Goal: Task Accomplishment & Management: Use online tool/utility

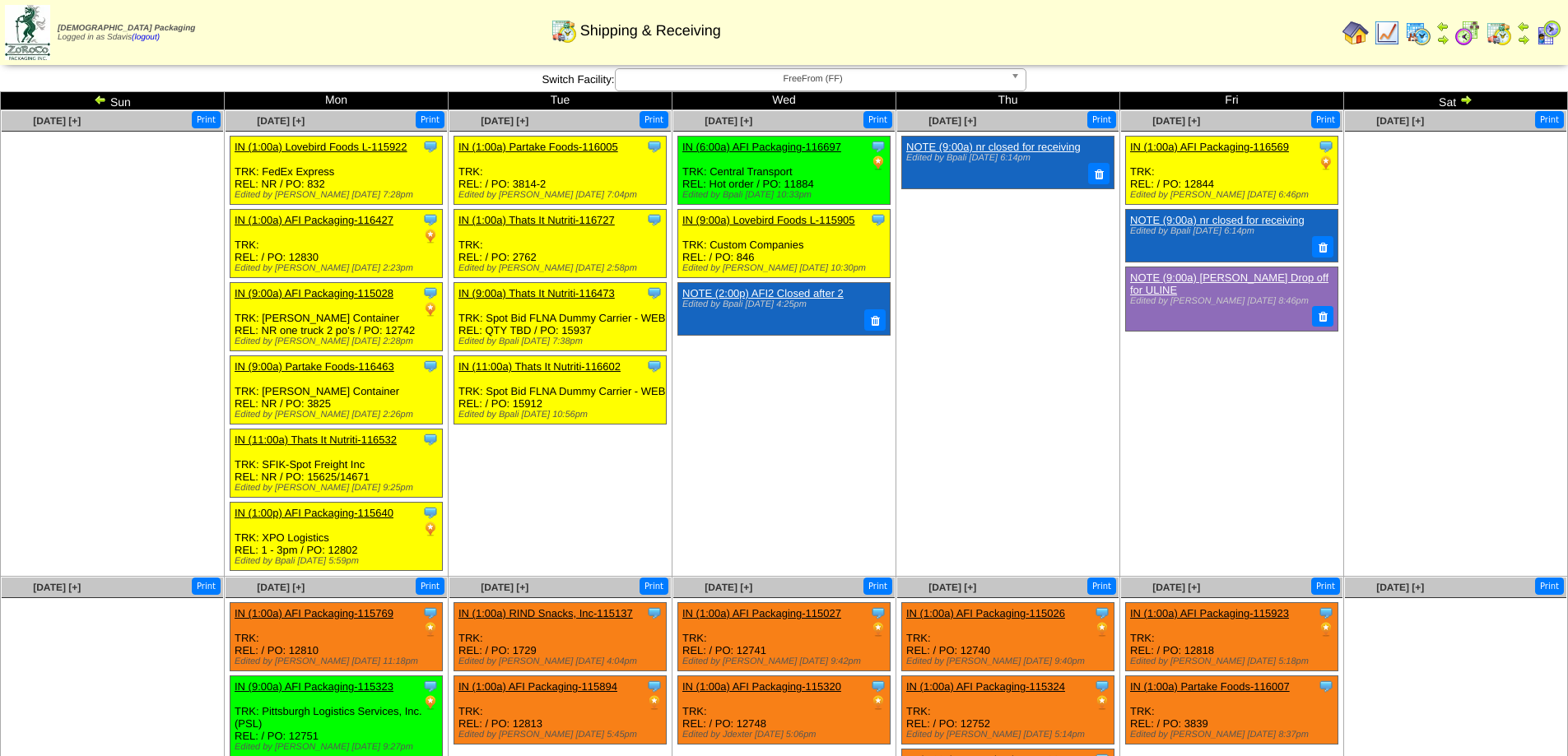
click at [903, 76] on span "FreeFrom (FF)" at bounding box center [813, 79] width 381 height 20
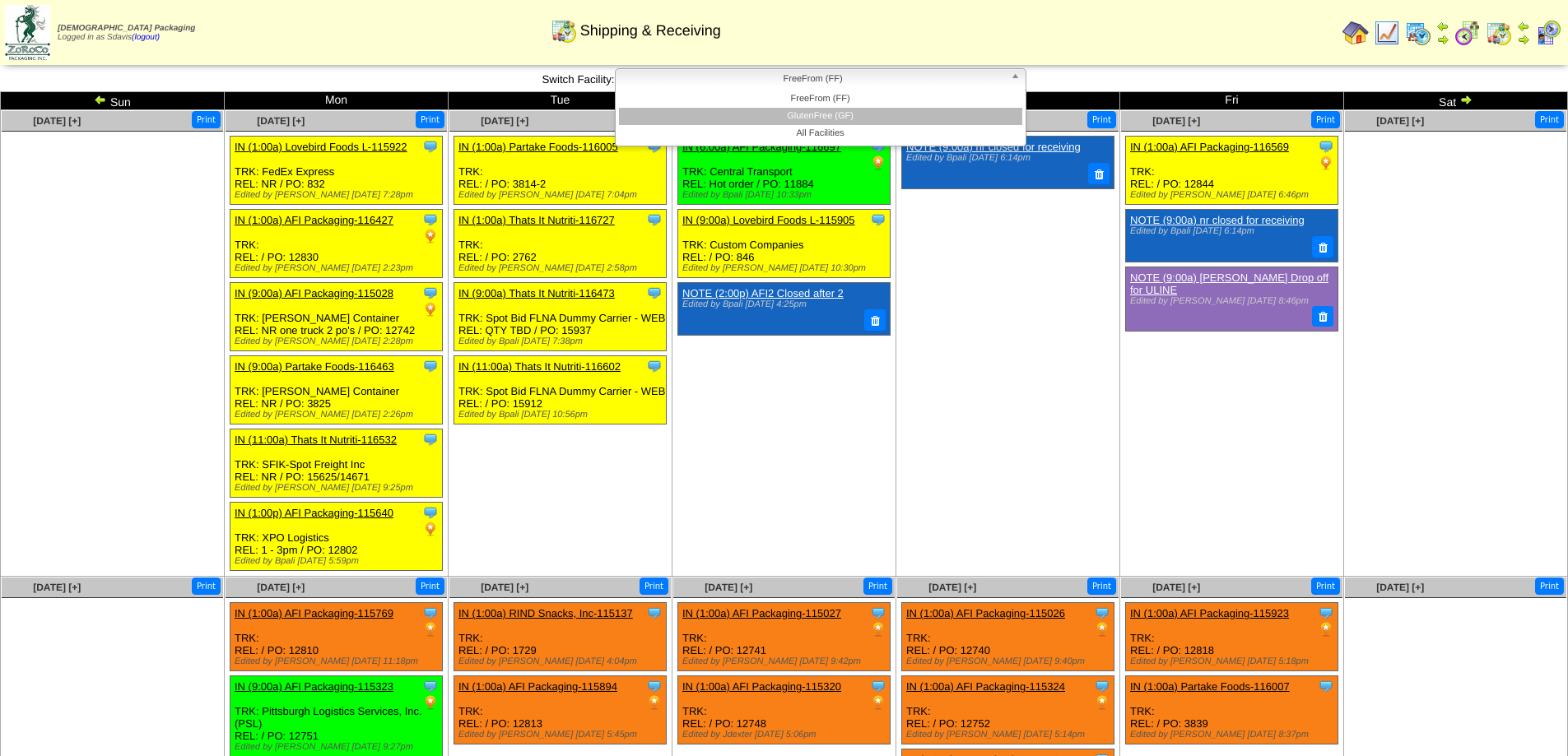
click at [845, 113] on li "GlutenFree (GF)" at bounding box center [821, 116] width 403 height 17
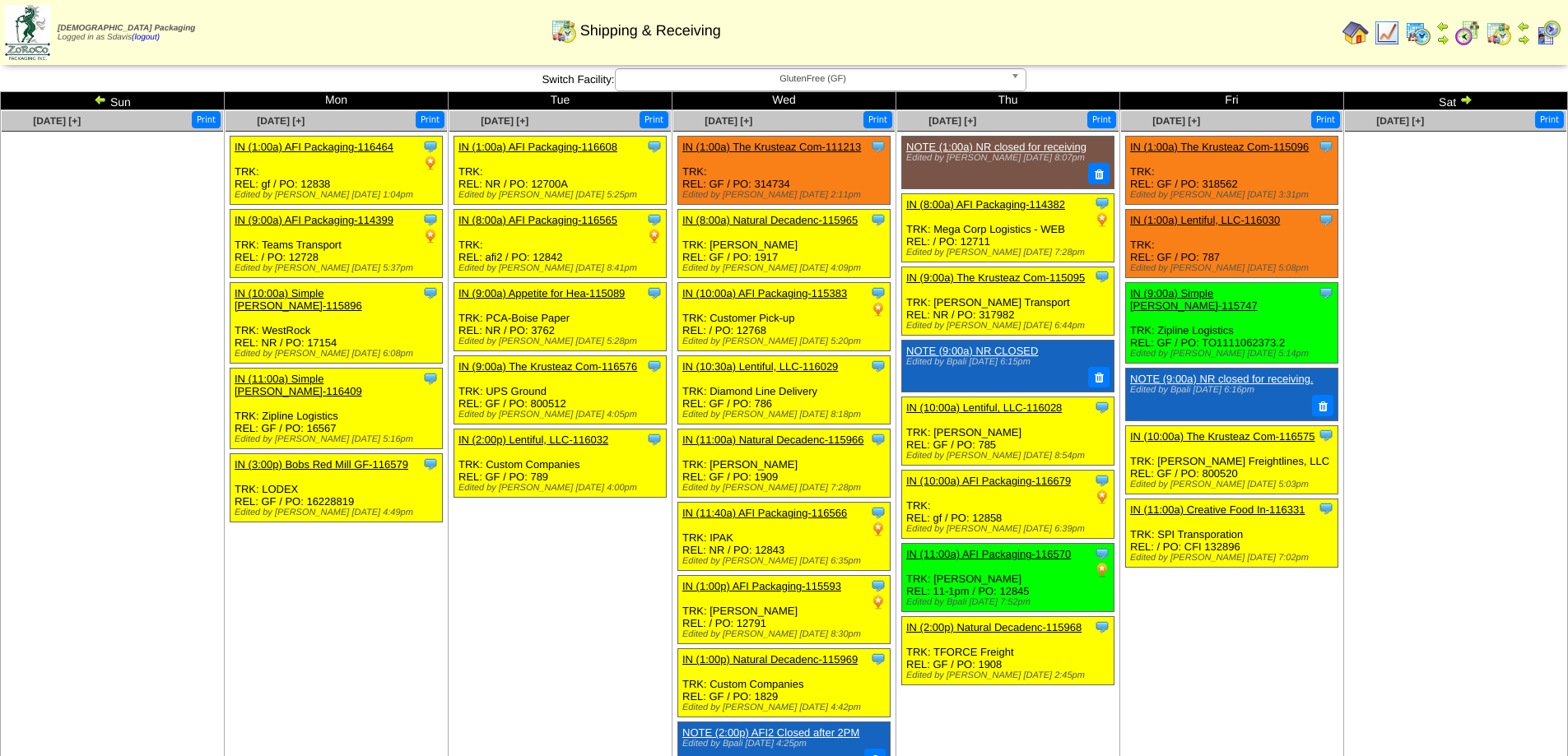
click at [845, 84] on span "GlutenFree (GF)" at bounding box center [813, 79] width 381 height 20
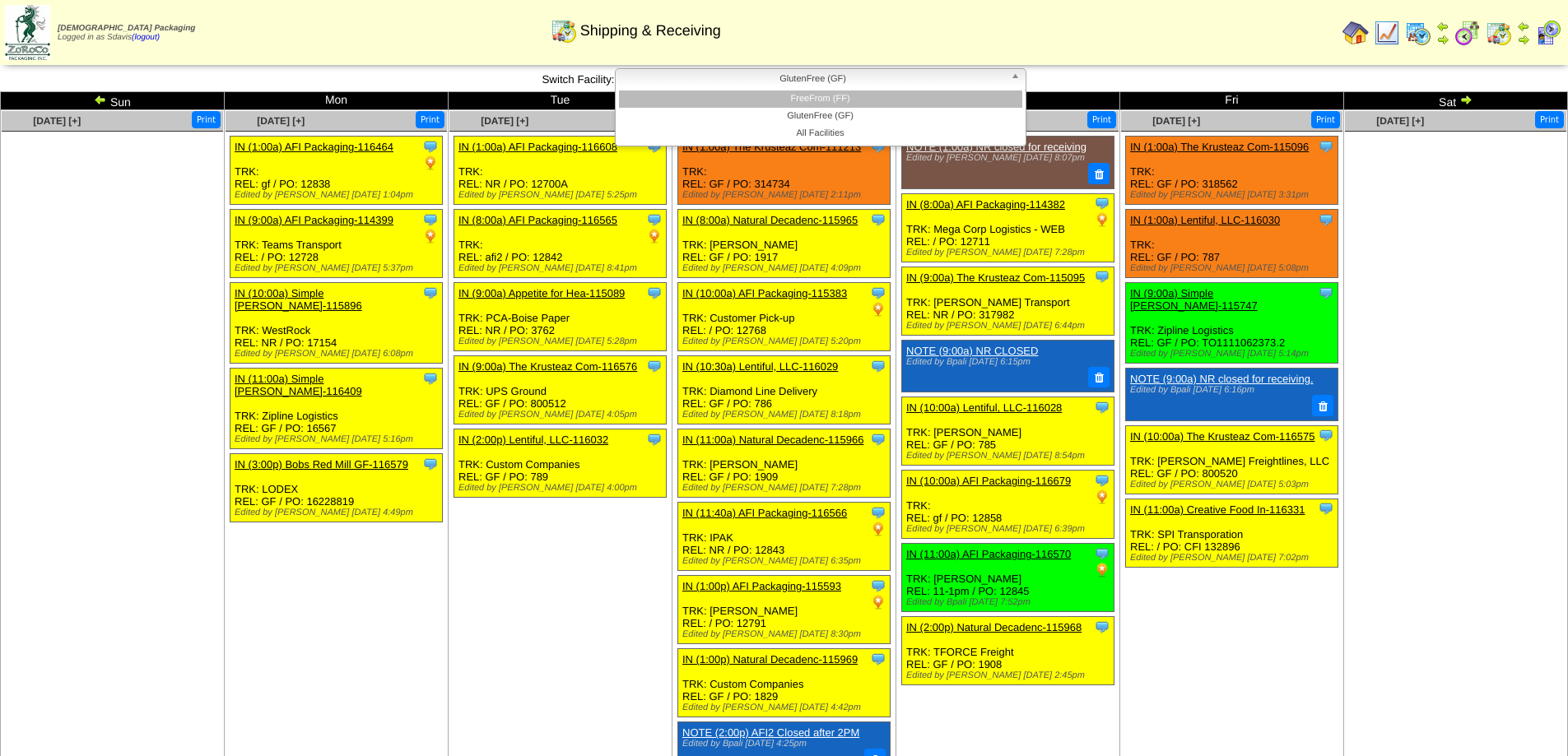
click at [812, 105] on li "FreeFrom (FF)" at bounding box center [821, 99] width 403 height 17
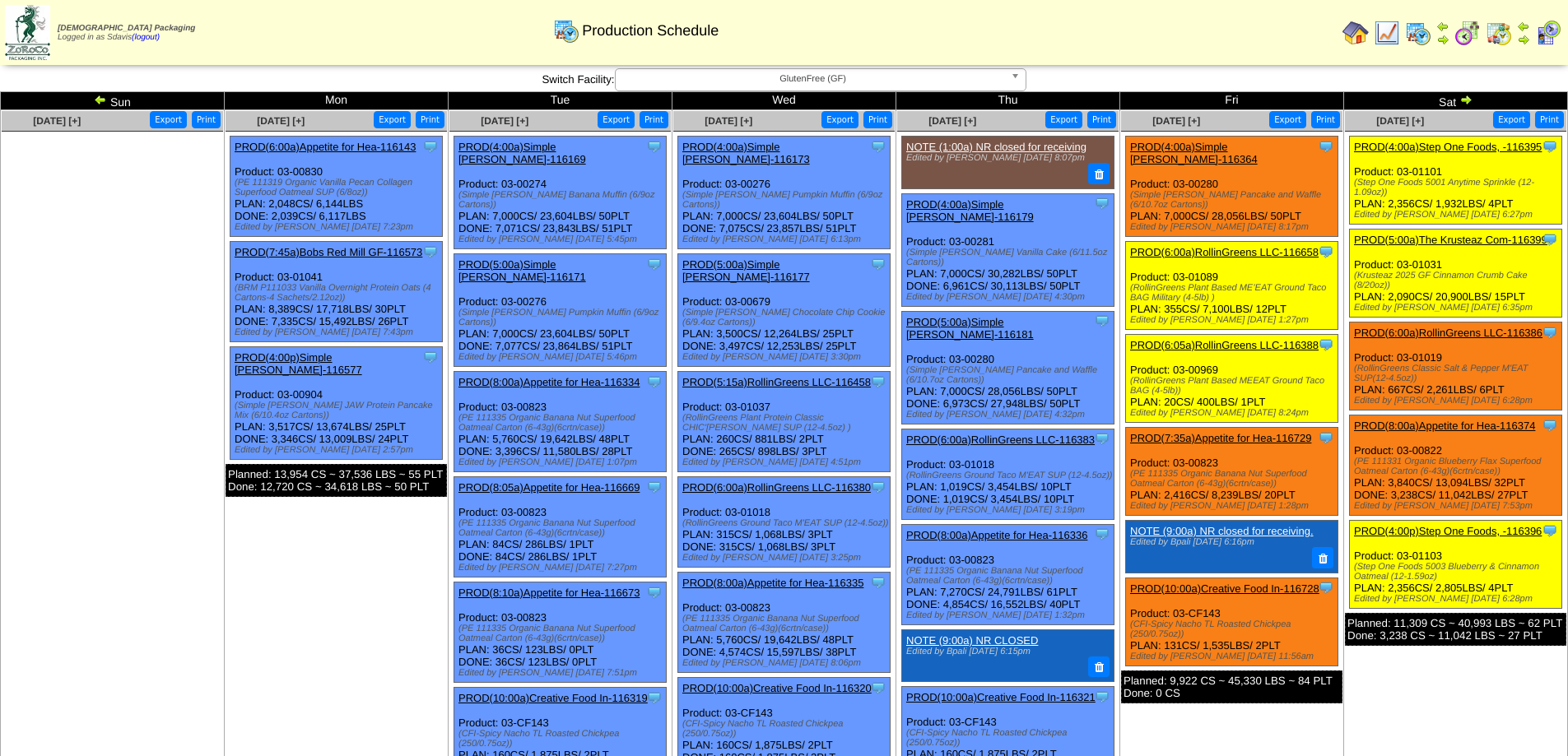
click at [1471, 103] on img at bounding box center [1465, 99] width 13 height 13
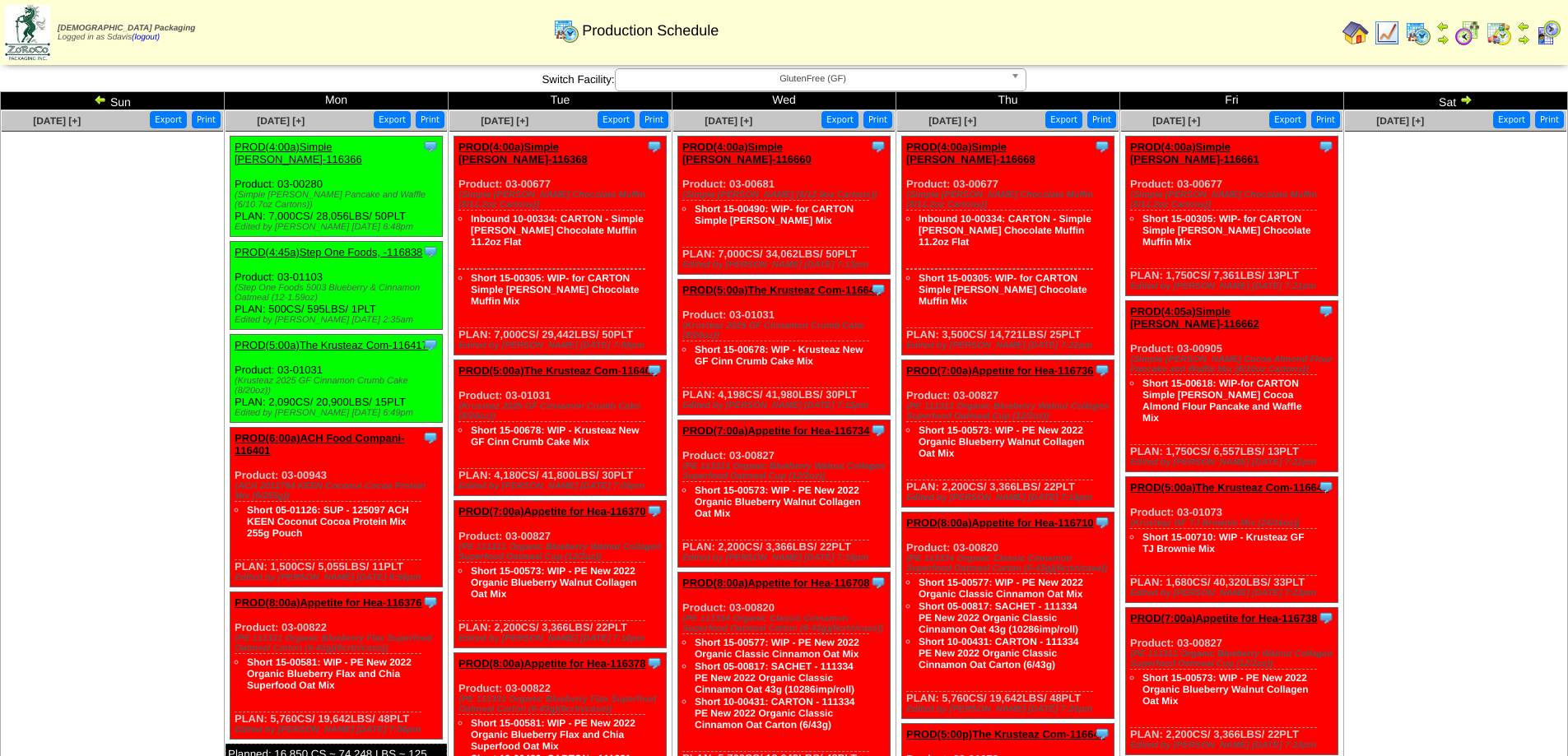
click at [359, 144] on link "PROD(4:00a)Simple [PERSON_NAME]-116366" at bounding box center [298, 152] width 127 height 25
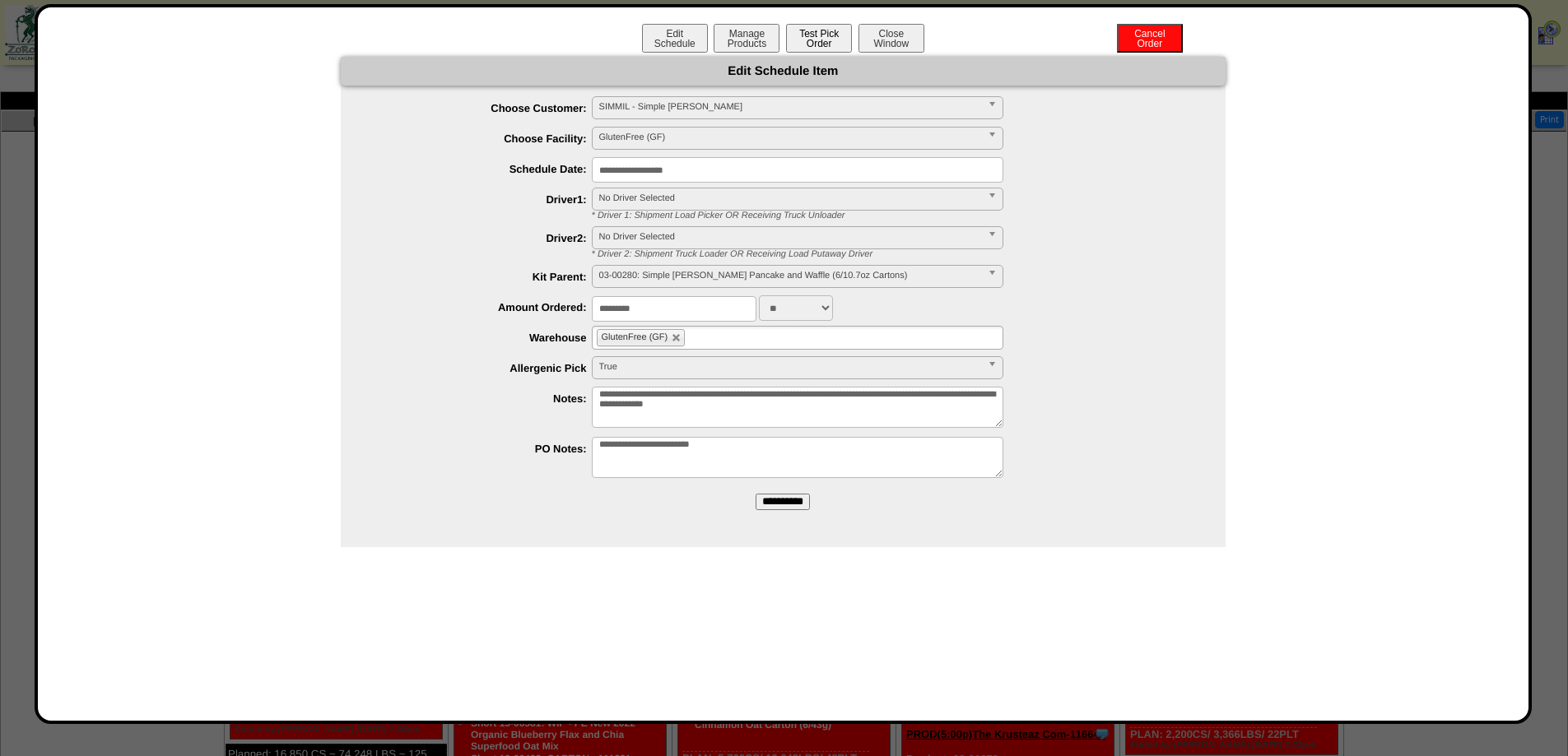
click at [821, 31] on button "Test Pick Order" at bounding box center [819, 38] width 66 height 28
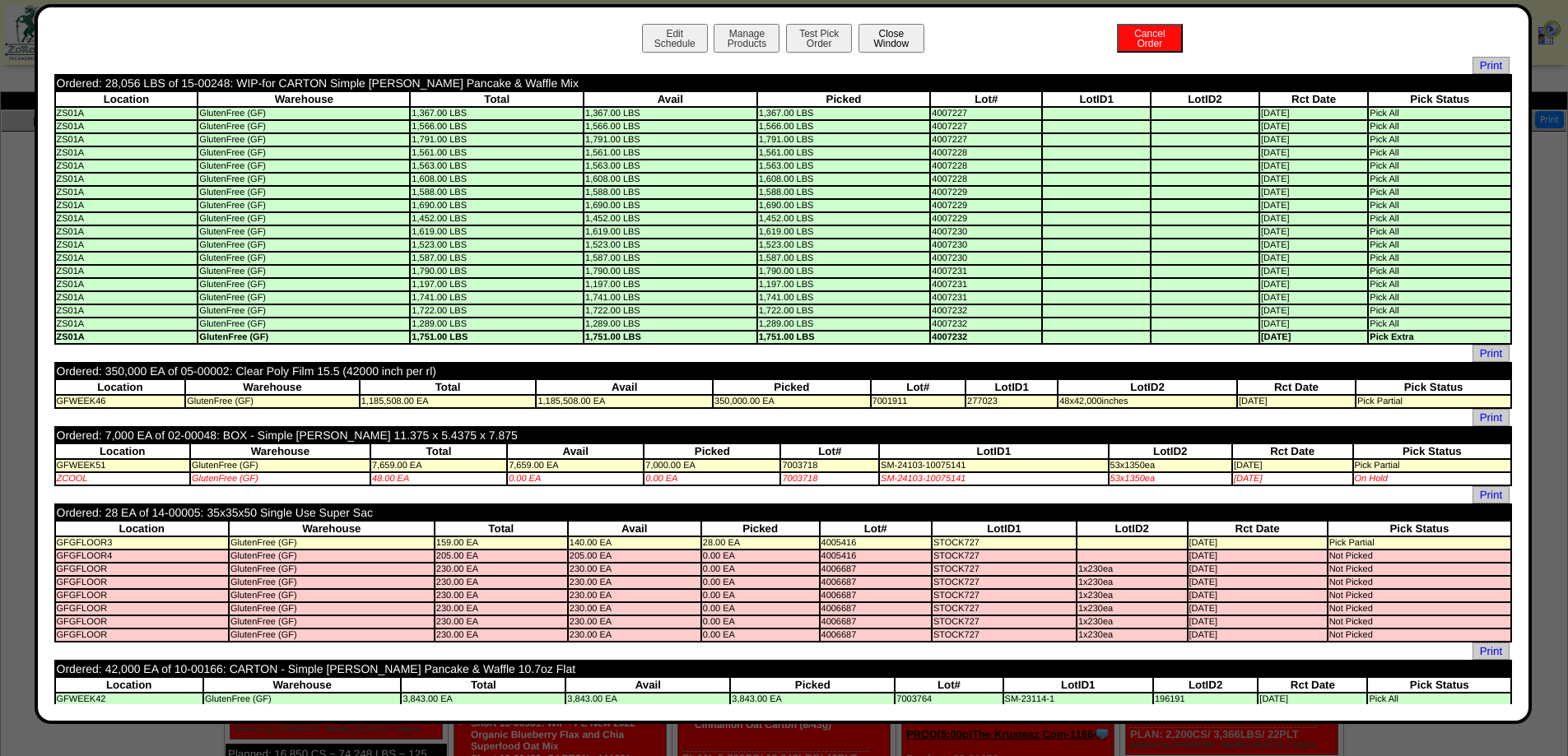
click at [884, 39] on button "Close Window" at bounding box center [891, 38] width 66 height 28
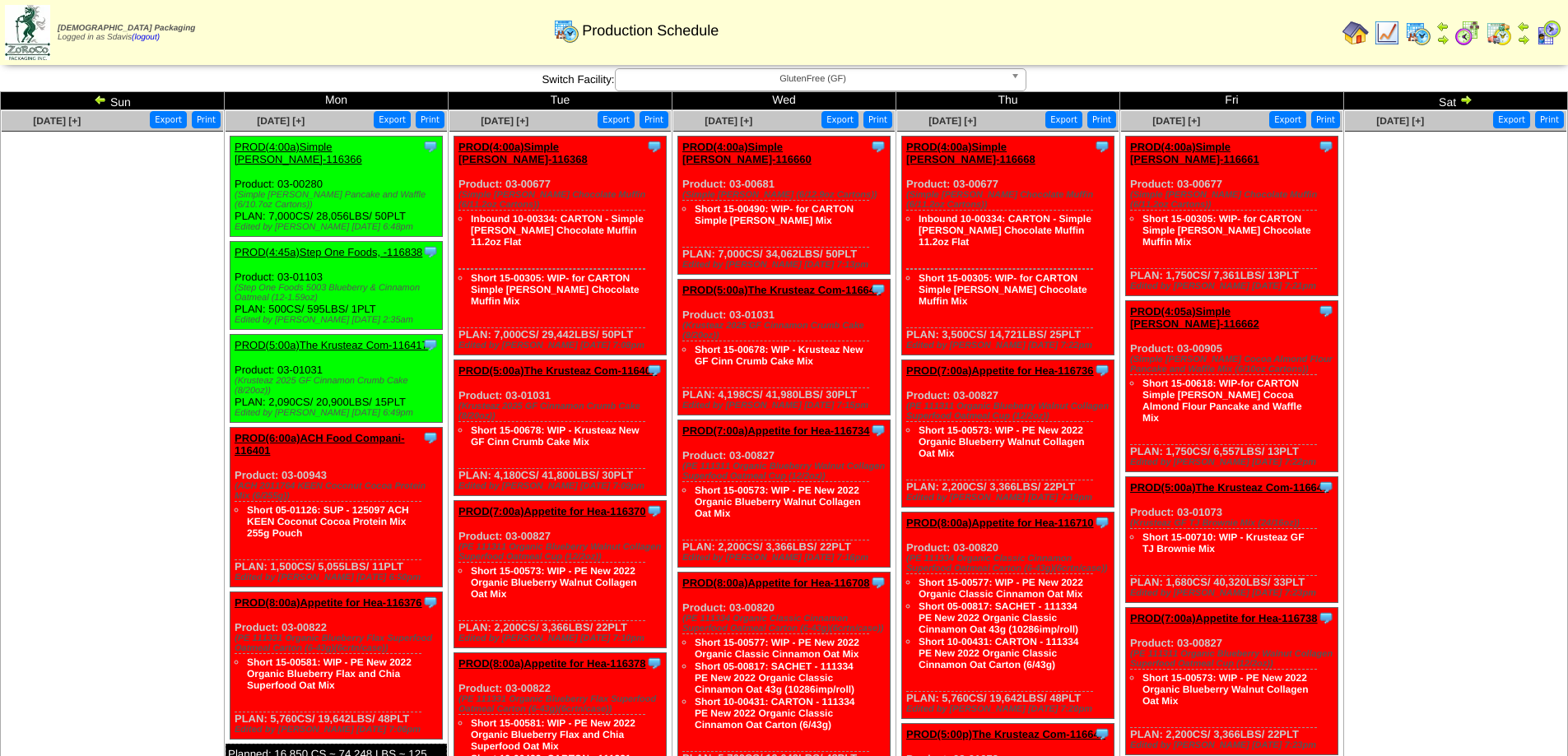
click at [312, 246] on link "PROD(4:45a)Step One Foods, -116838" at bounding box center [328, 251] width 188 height 12
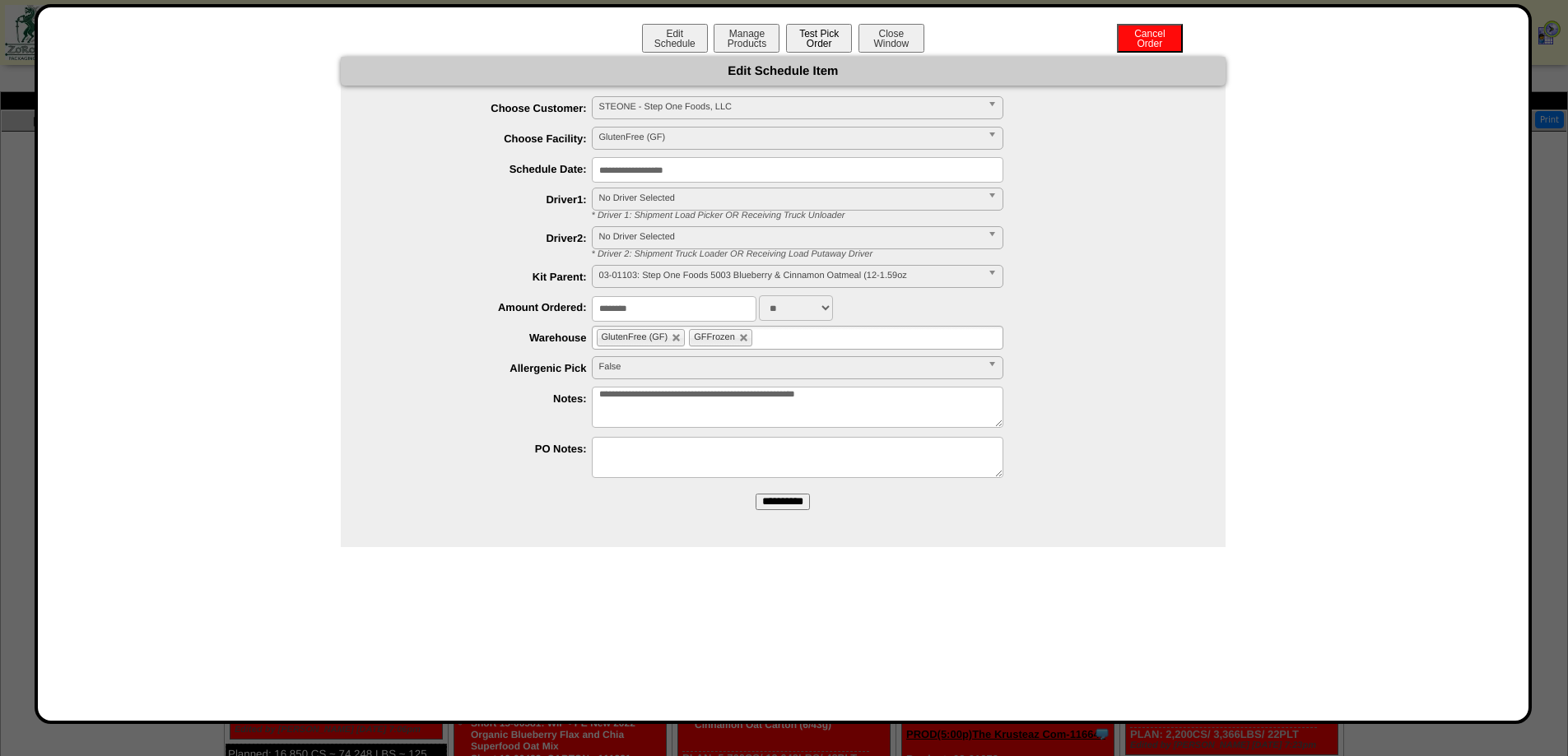
click at [806, 36] on button "Test Pick Order" at bounding box center [819, 38] width 66 height 28
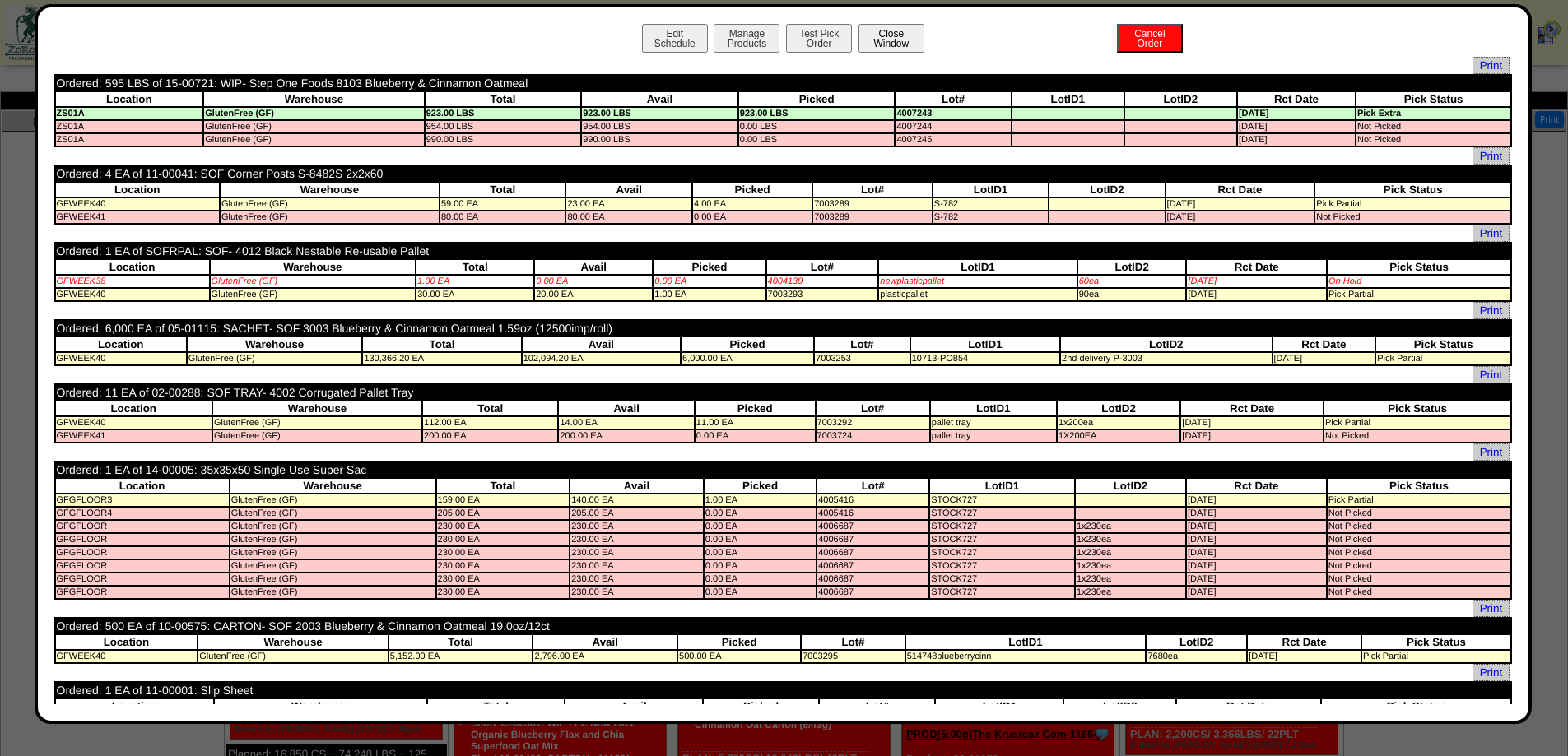
click at [879, 32] on button "Close Window" at bounding box center [891, 38] width 66 height 28
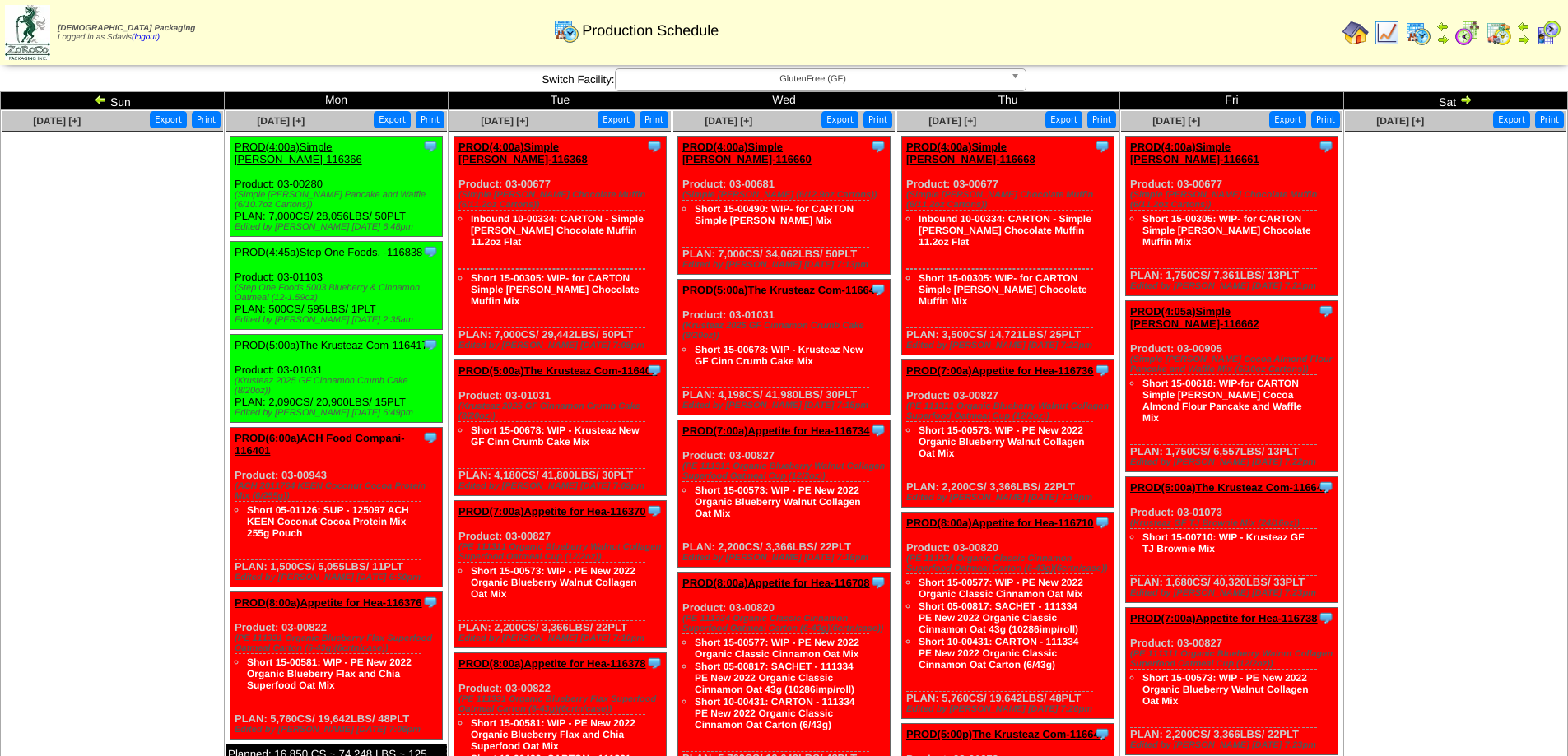
click at [535, 143] on link "PROD(4:00a)Simple [PERSON_NAME]-116368" at bounding box center [523, 152] width 129 height 25
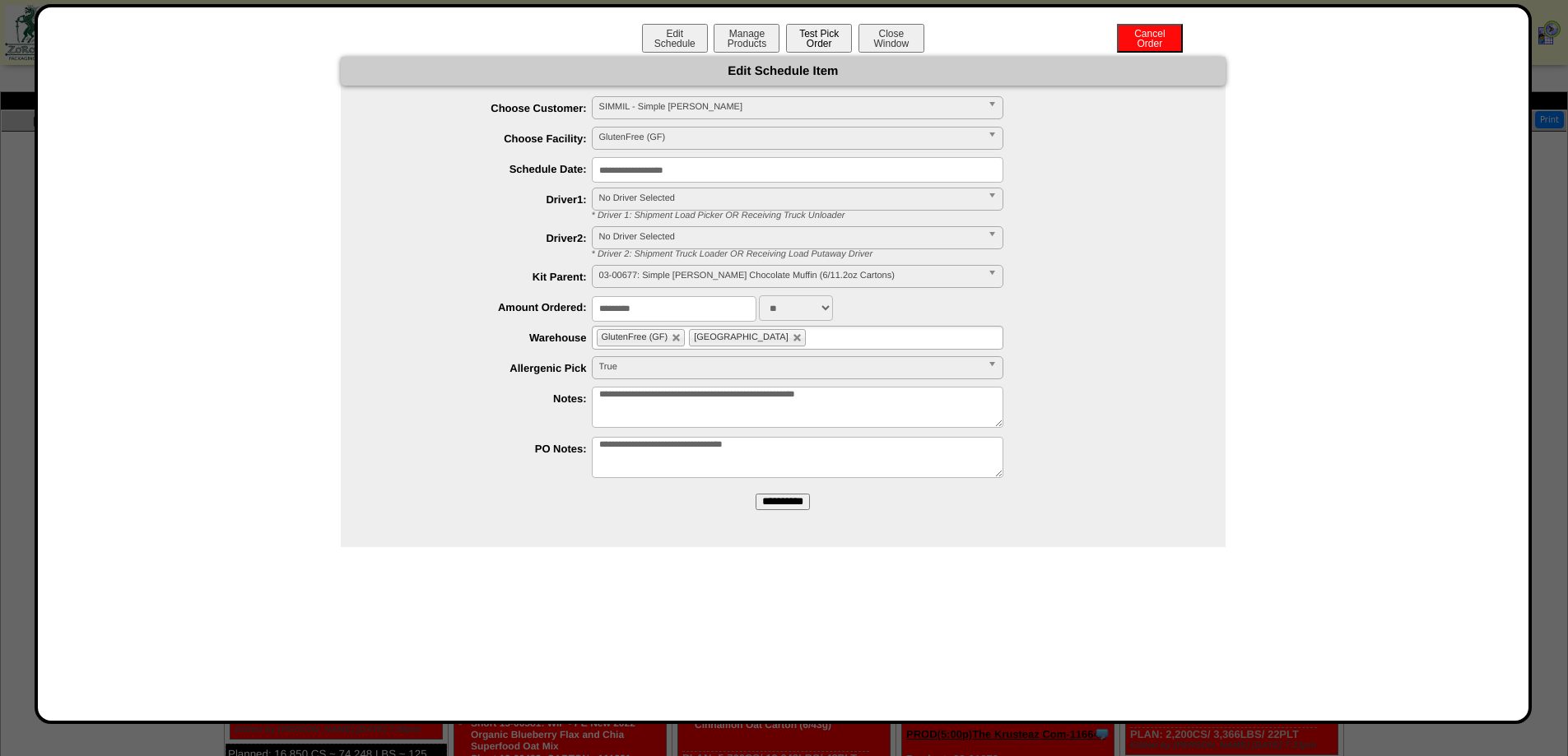
click at [836, 44] on button "Test Pick Order" at bounding box center [819, 38] width 66 height 28
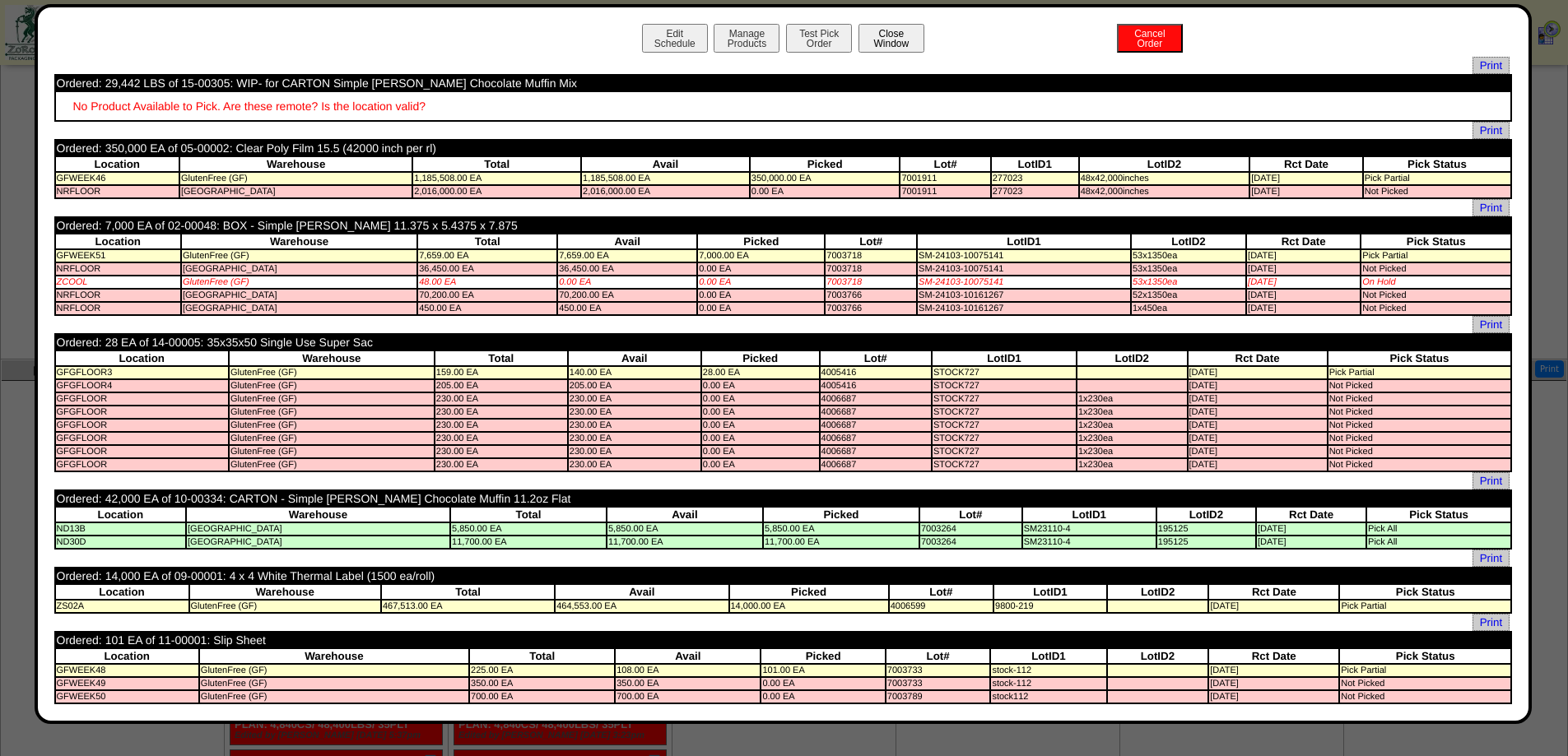
click at [896, 44] on button "Close Window" at bounding box center [891, 38] width 66 height 28
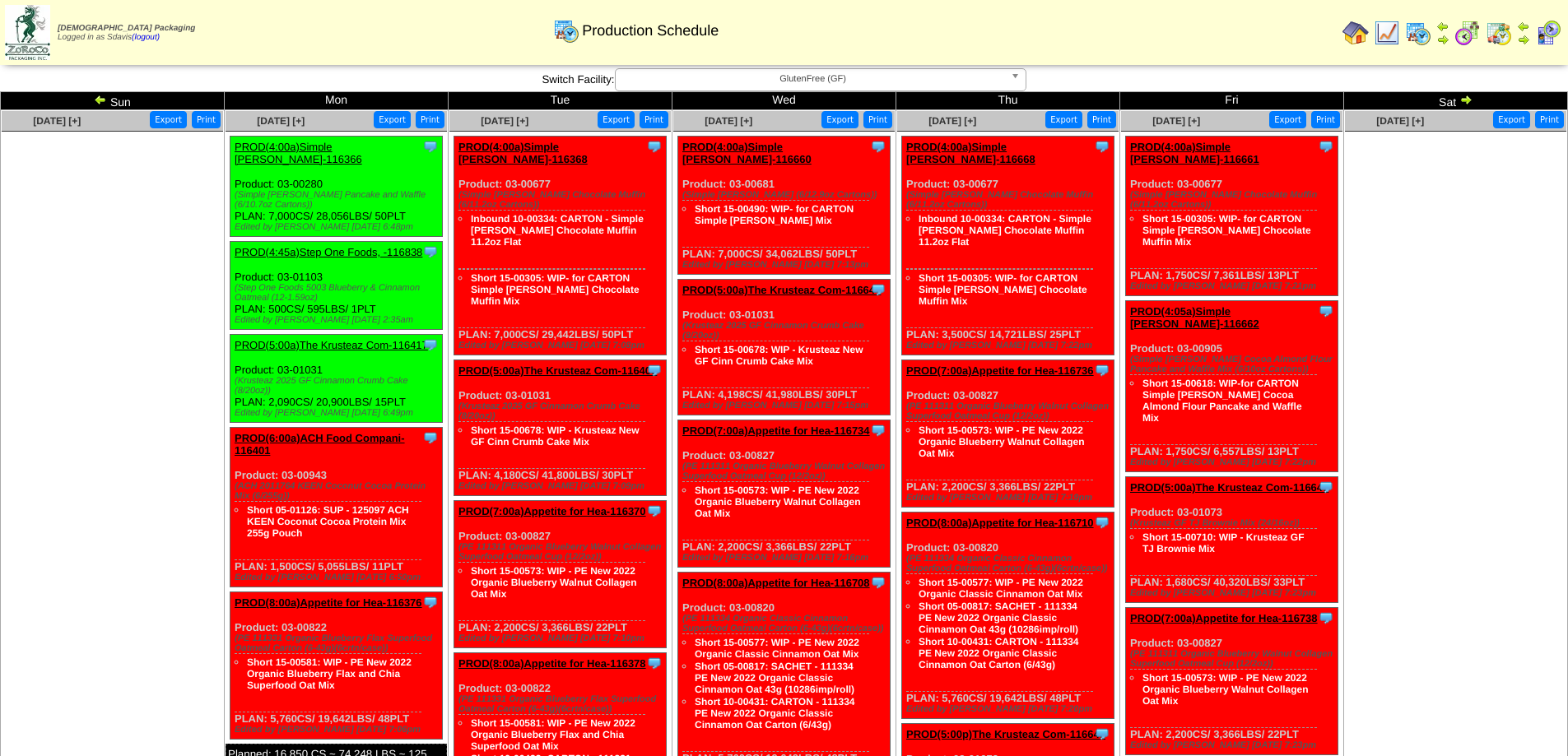
click at [547, 365] on link "PROD(5:00a)The Krusteaz Com-116400" at bounding box center [558, 370] width 198 height 12
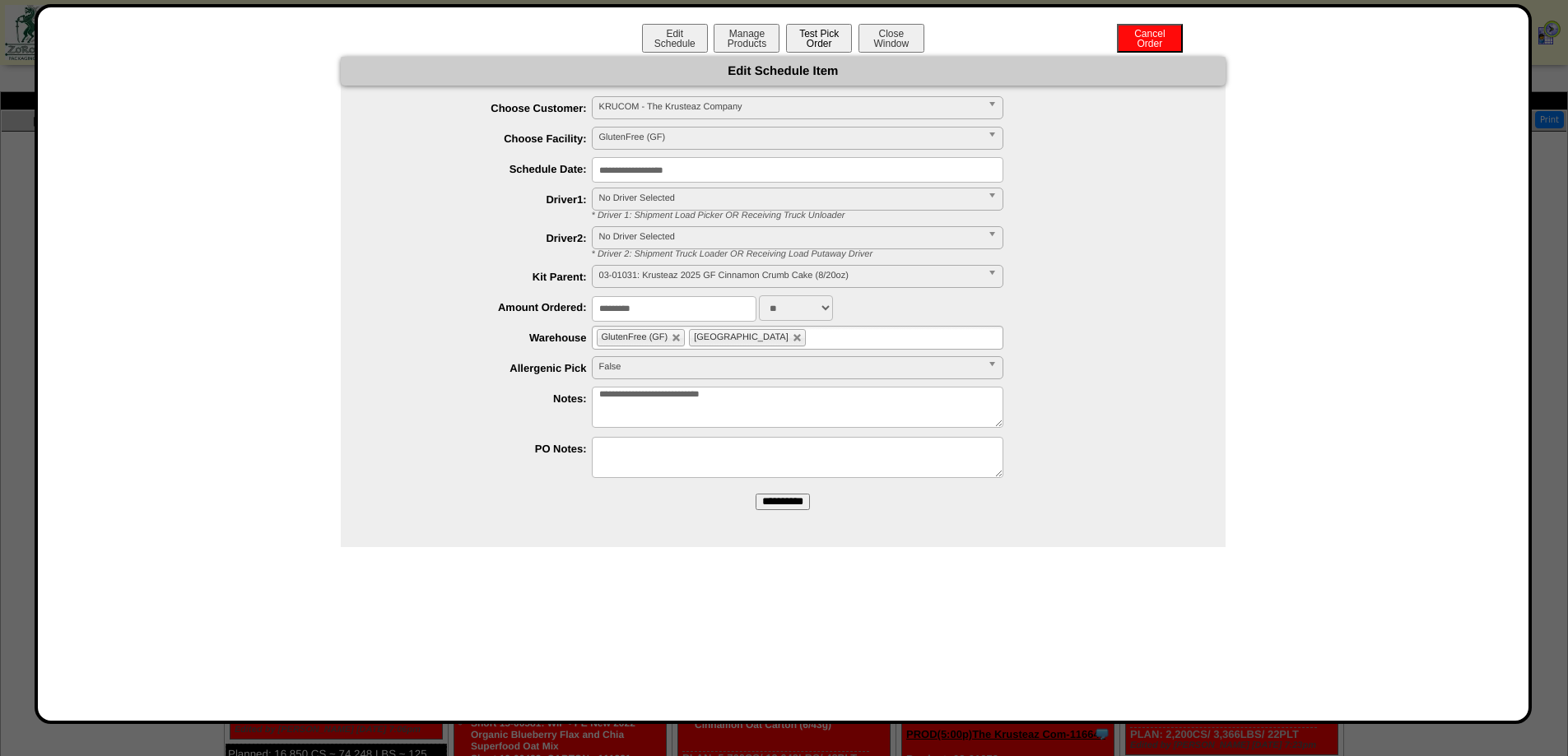
click at [811, 25] on button "Test Pick Order" at bounding box center [819, 38] width 66 height 28
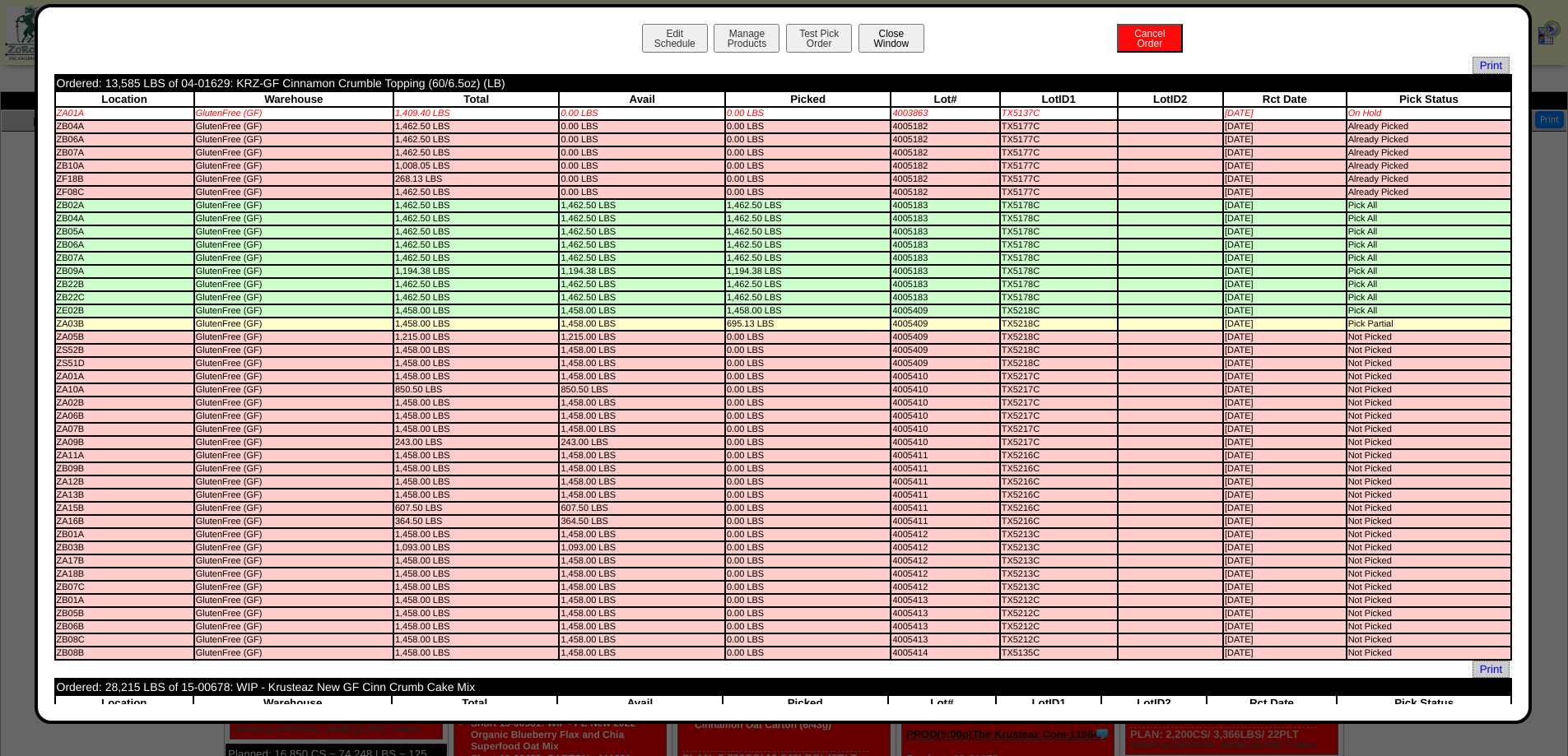
click at [880, 43] on button "Close Window" at bounding box center [891, 38] width 66 height 28
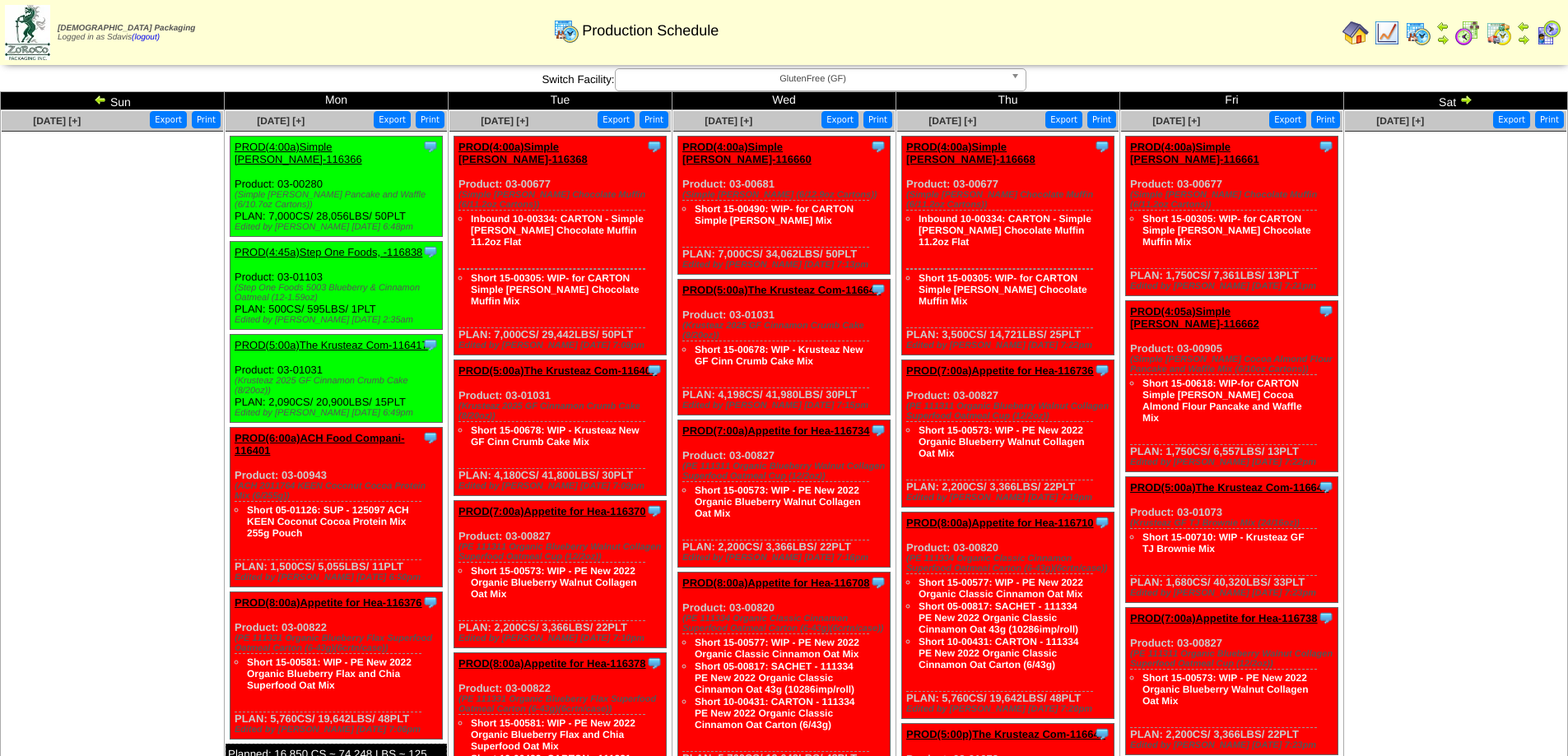
click at [559, 505] on link "PROD(7:00a)Appetite for Hea-116370" at bounding box center [552, 510] width 188 height 12
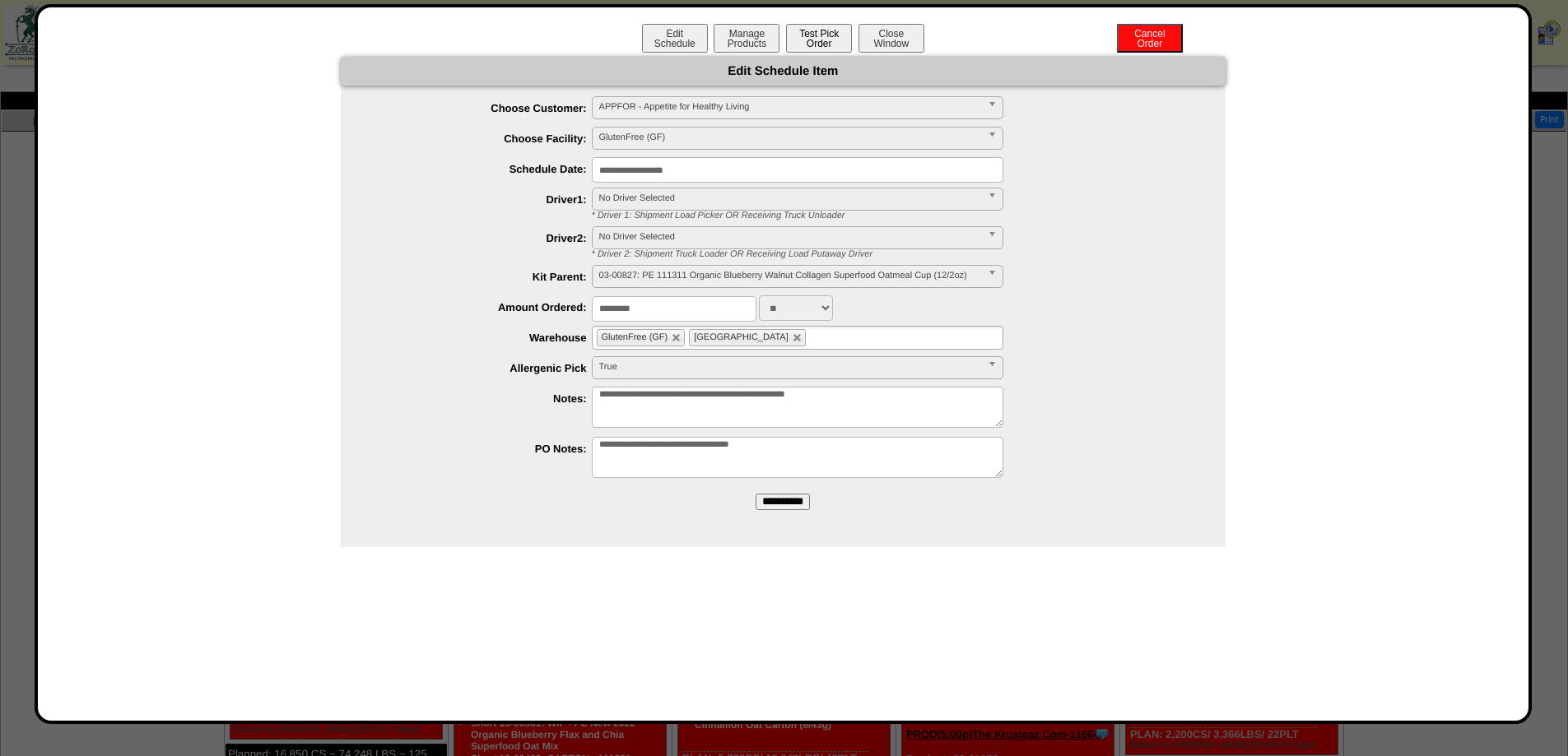
click at [824, 45] on button "Test Pick Order" at bounding box center [819, 38] width 66 height 28
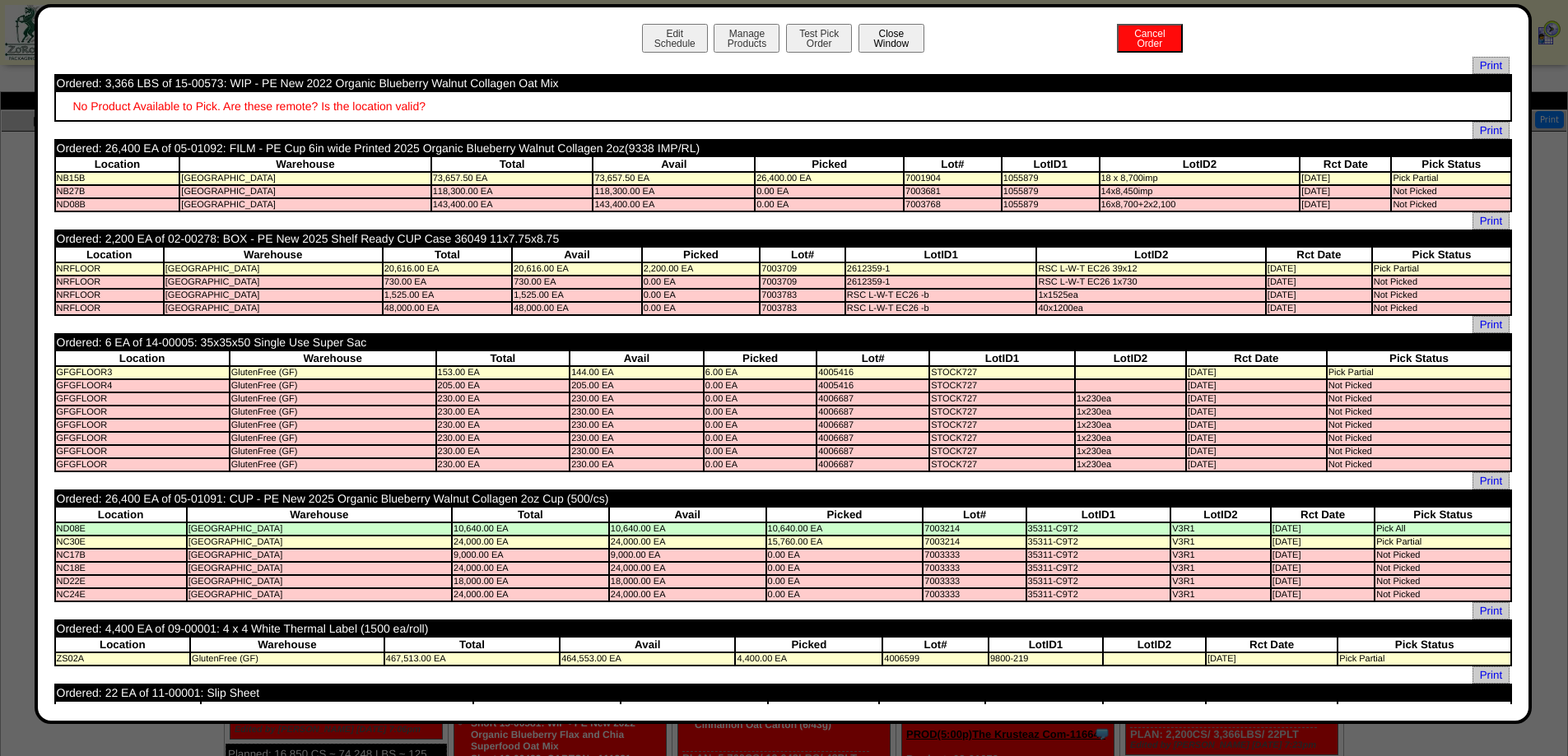
click at [889, 35] on button "Close Window" at bounding box center [891, 38] width 66 height 28
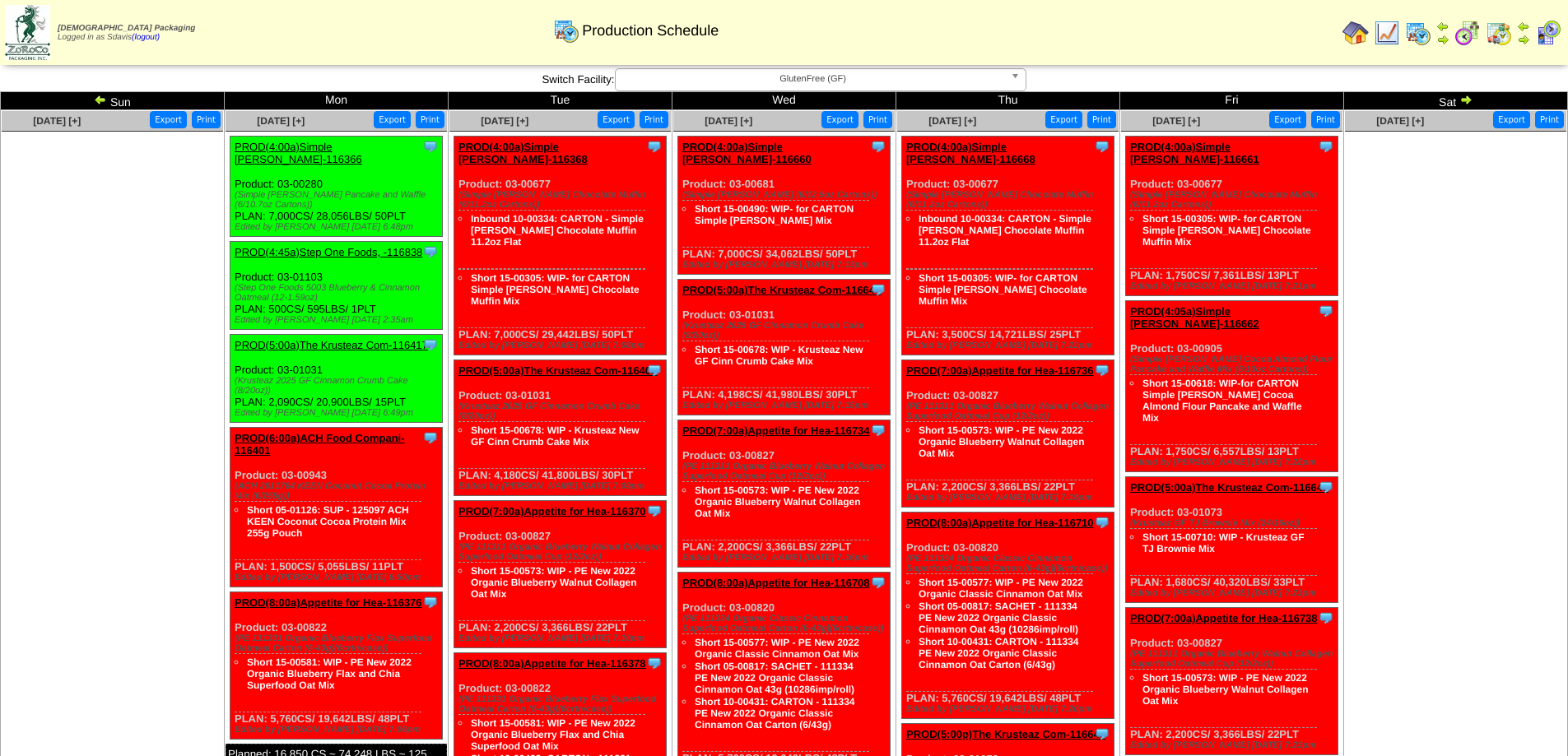
click at [595, 505] on link "PROD(7:00a)Appetite for Hea-116370" at bounding box center [552, 510] width 188 height 12
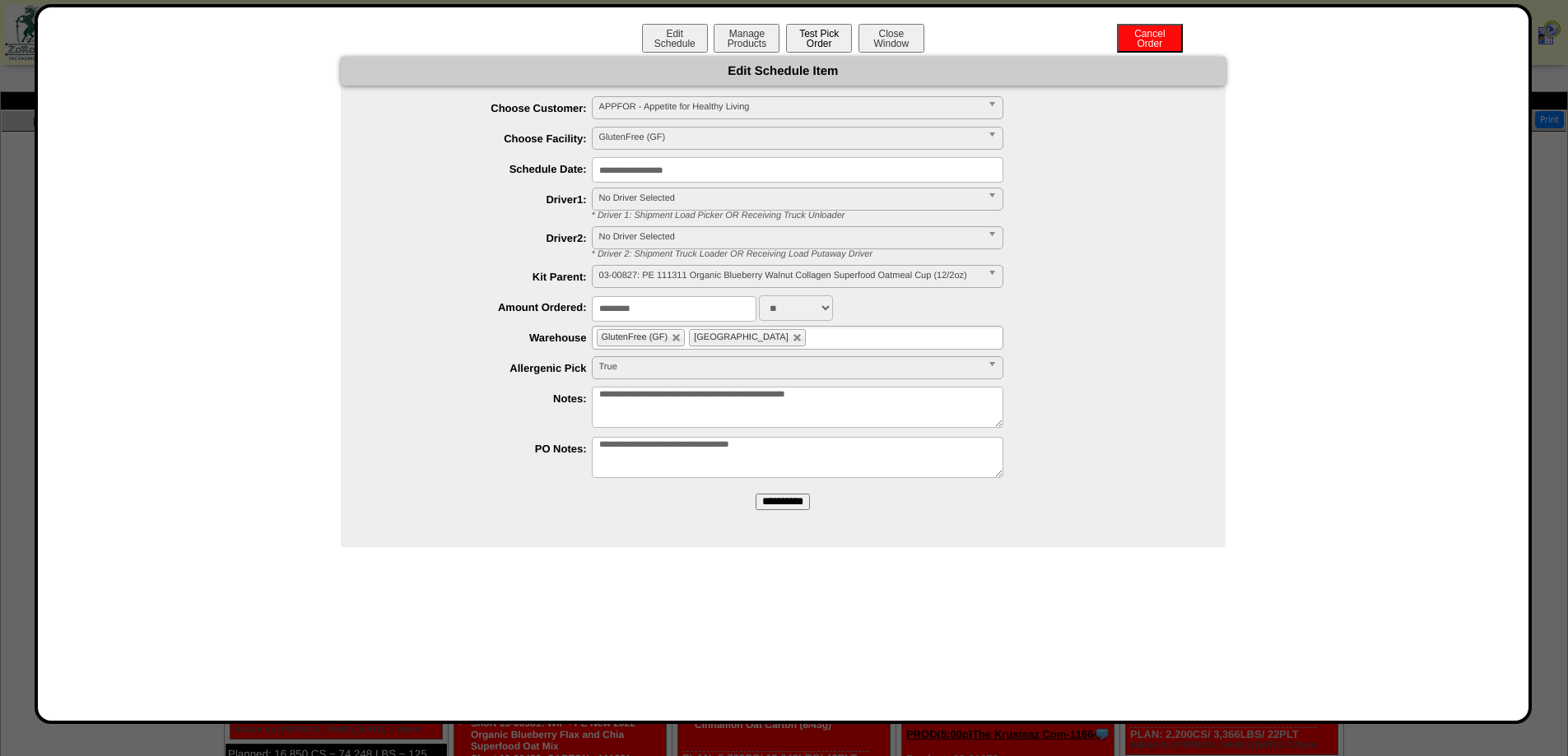
click at [829, 31] on button "Test Pick Order" at bounding box center [819, 38] width 66 height 28
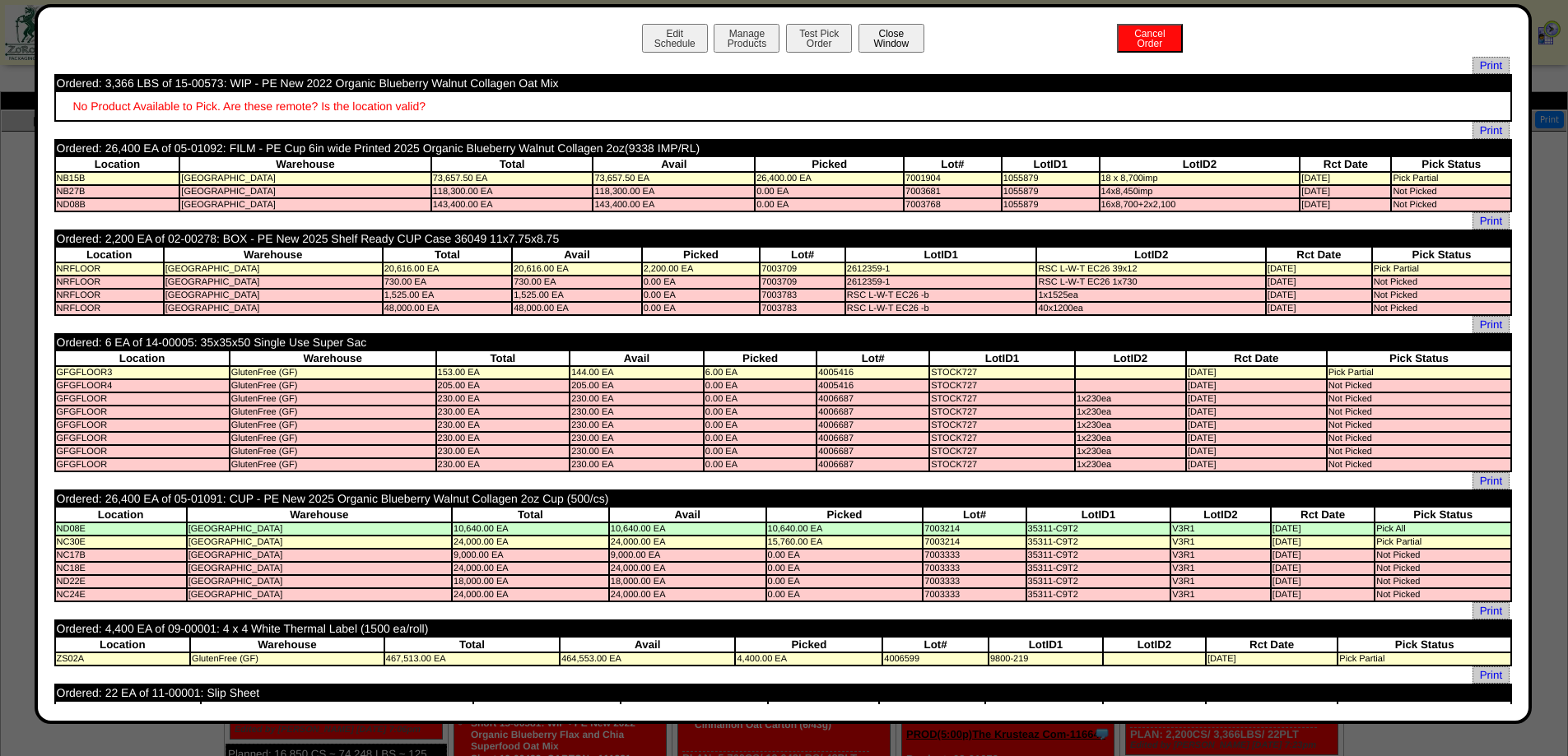
click at [876, 39] on button "Close Window" at bounding box center [891, 38] width 66 height 28
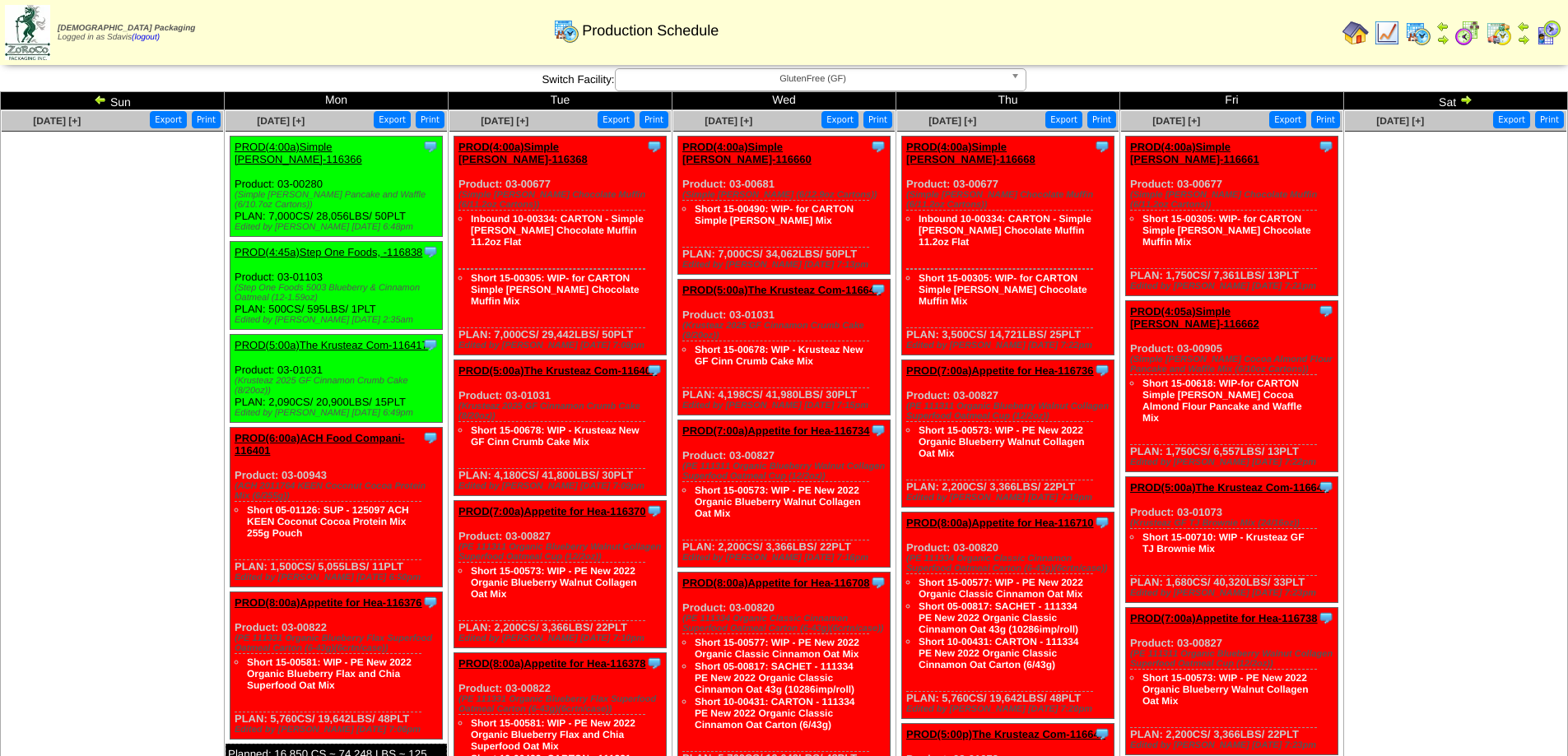
click at [605, 365] on link "PROD(5:00a)The Krusteaz Com-116400" at bounding box center [558, 370] width 198 height 12
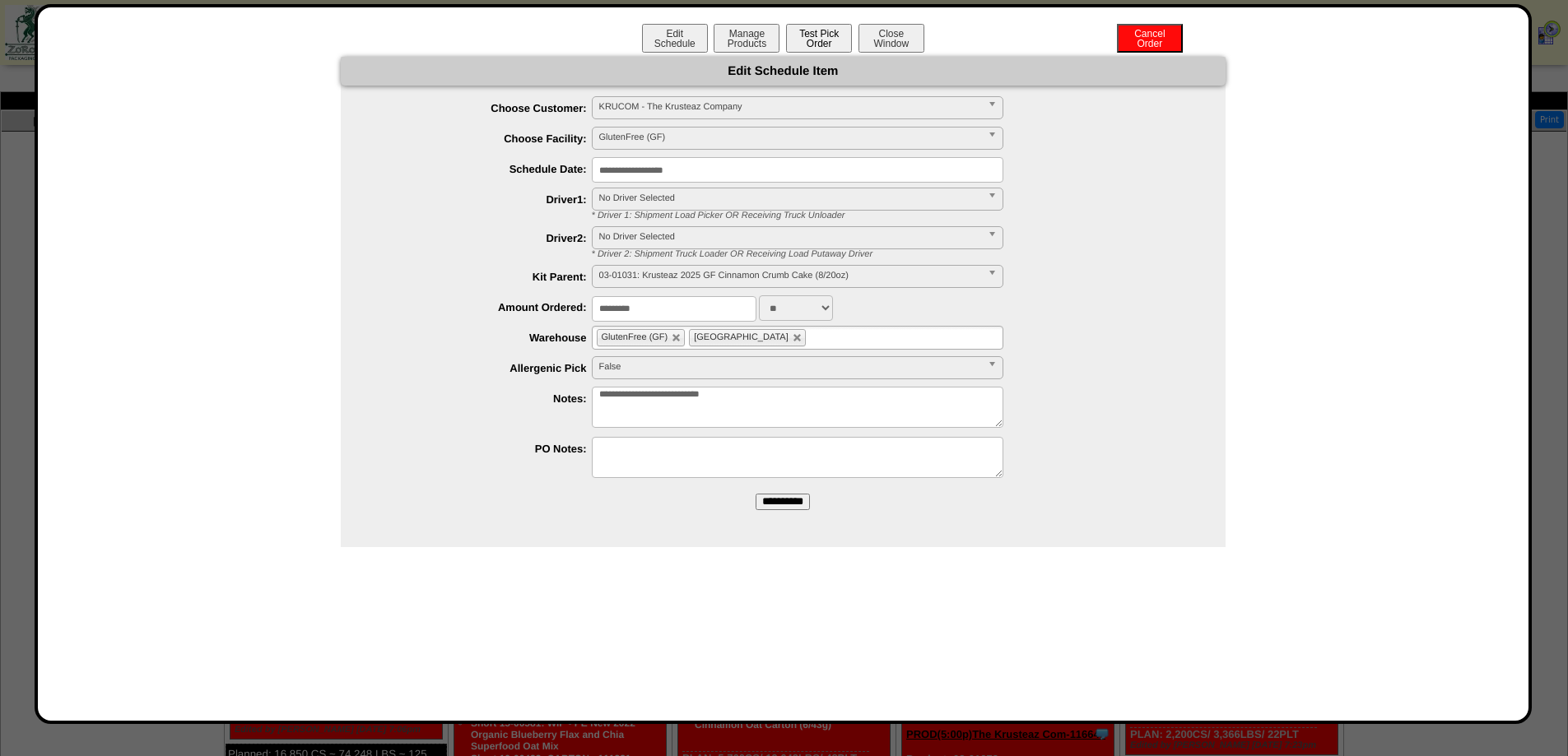
click at [808, 32] on button "Test Pick Order" at bounding box center [819, 38] width 66 height 28
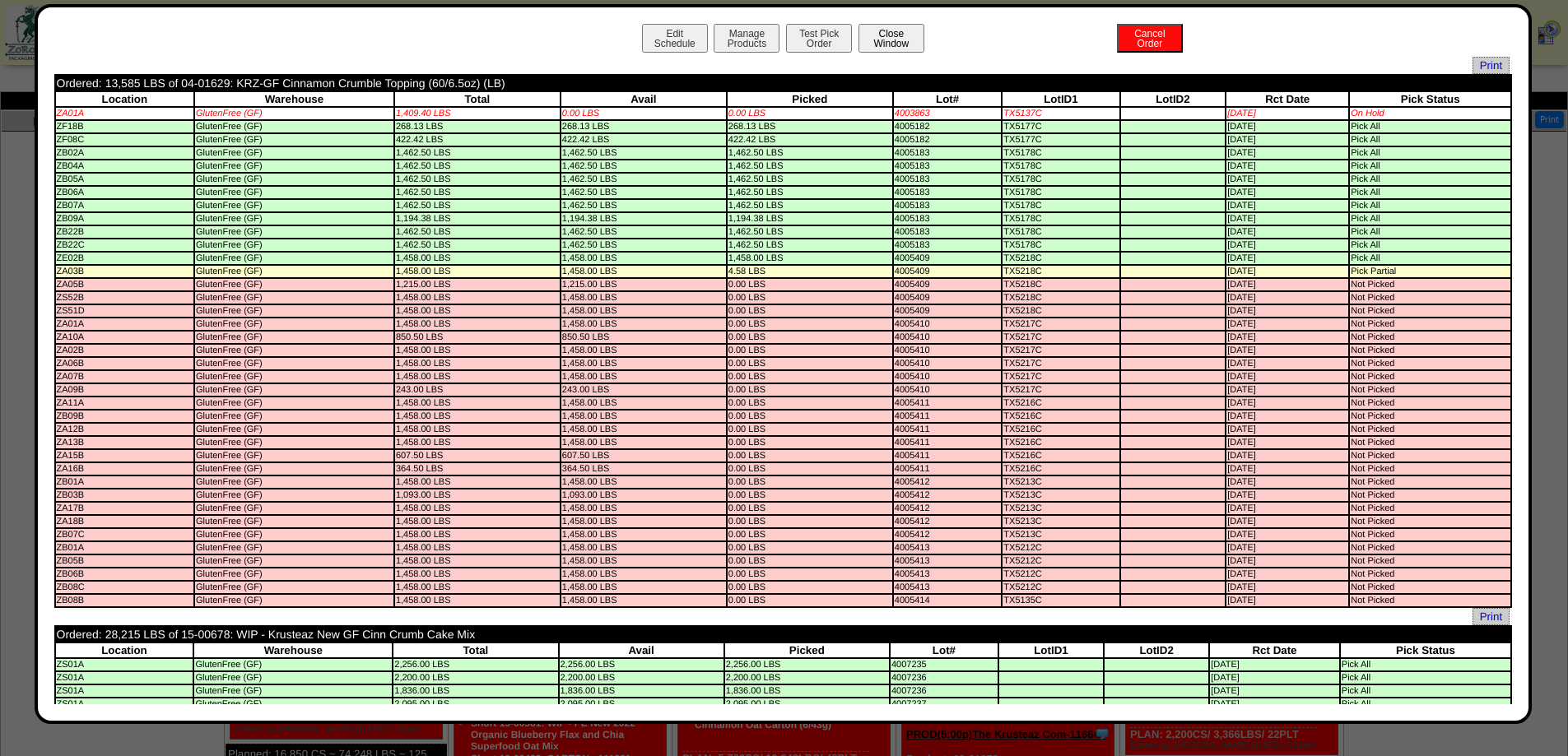
click at [893, 35] on button "Close Window" at bounding box center [891, 38] width 66 height 28
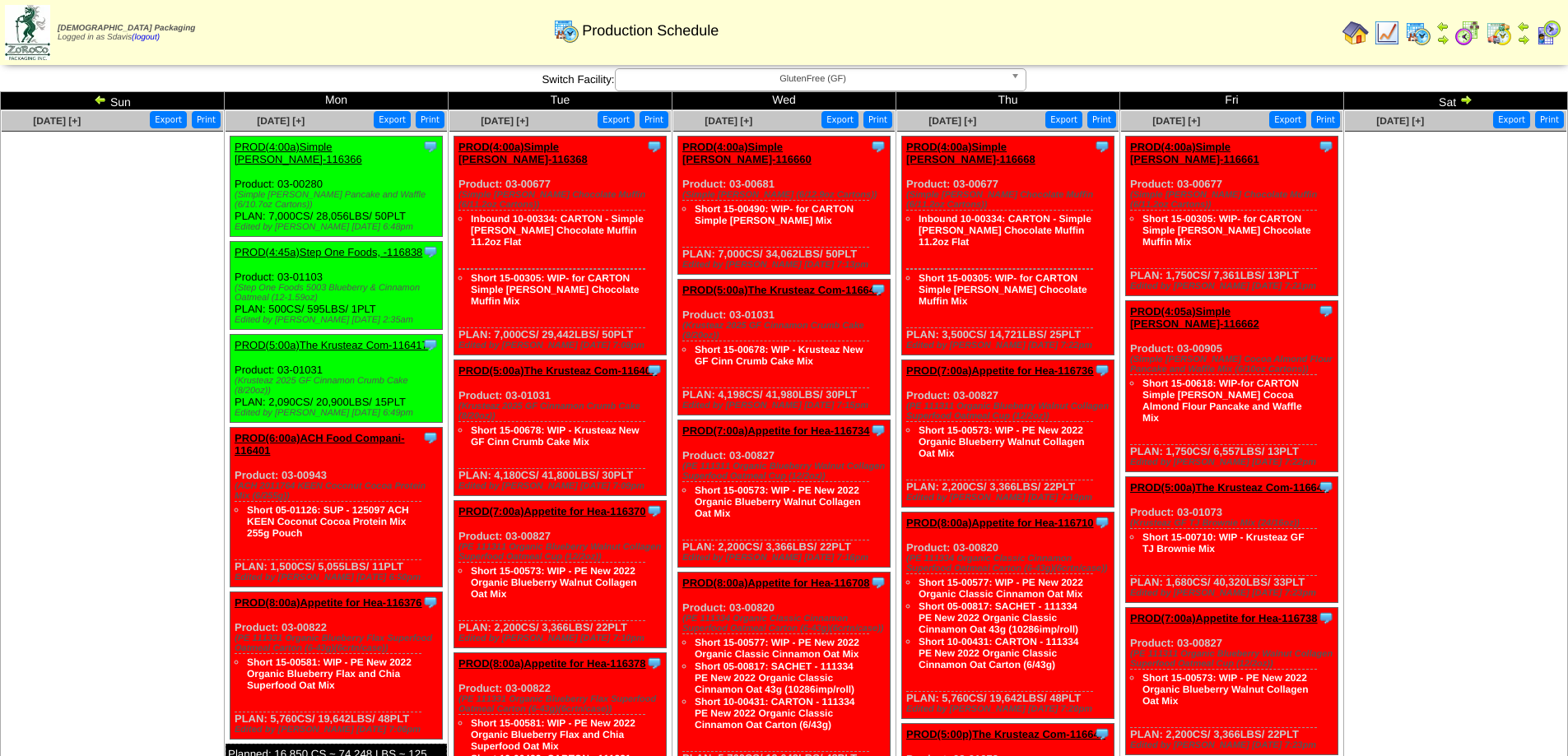
click at [587, 657] on link "PROD(8:00a)Appetite for Hea-116378" at bounding box center [552, 663] width 188 height 12
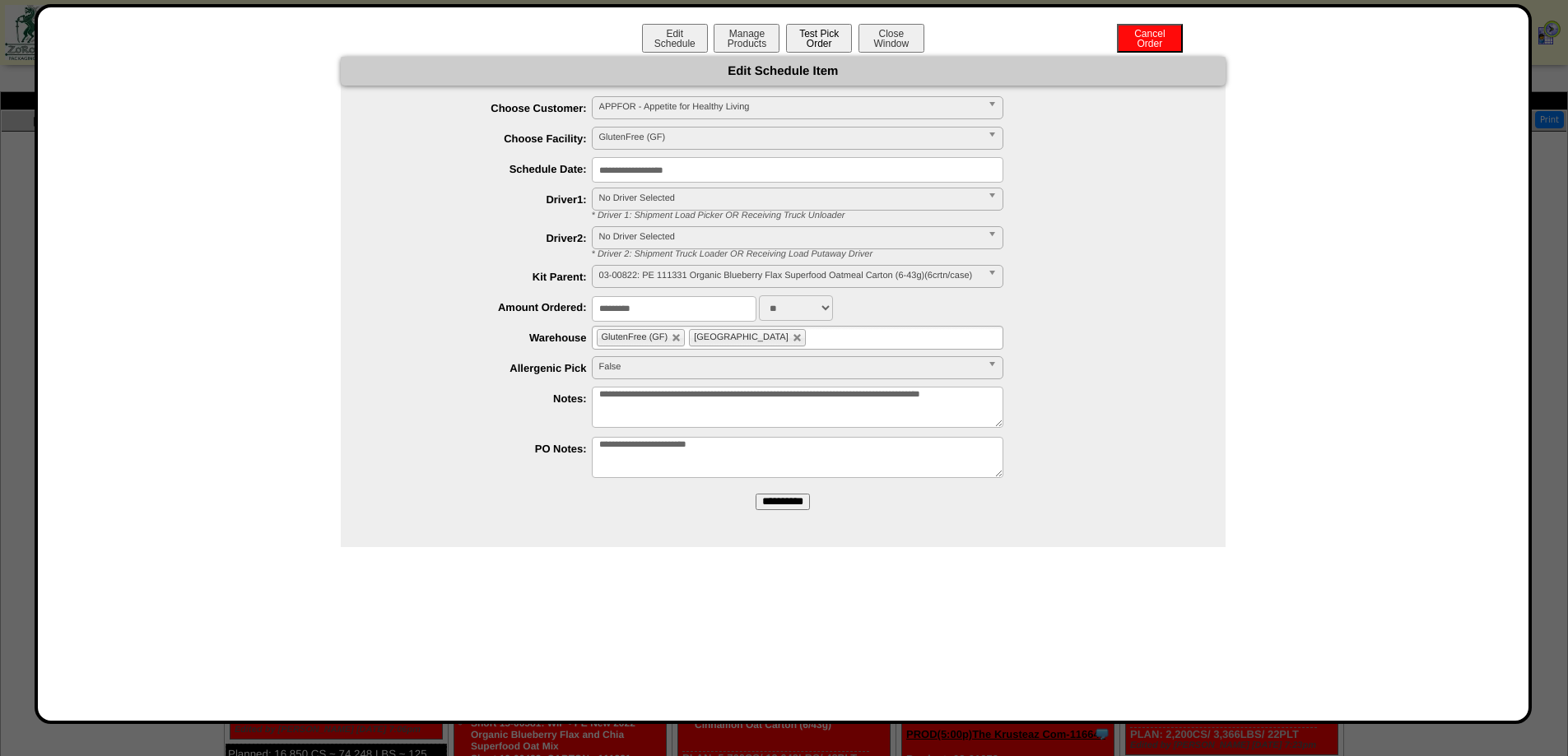
click at [822, 39] on button "Test Pick Order" at bounding box center [819, 38] width 66 height 28
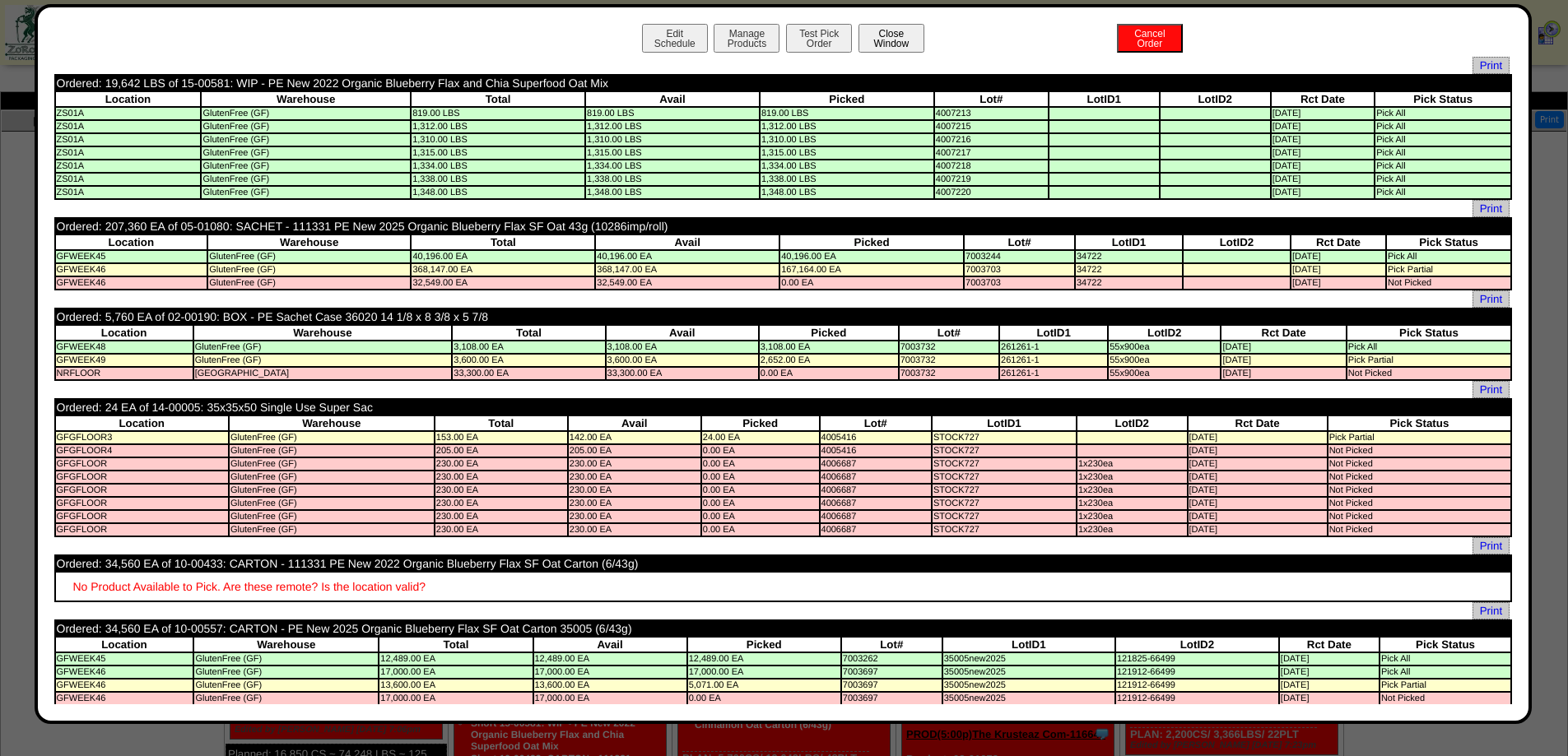
click at [892, 41] on button "Close Window" at bounding box center [891, 38] width 66 height 28
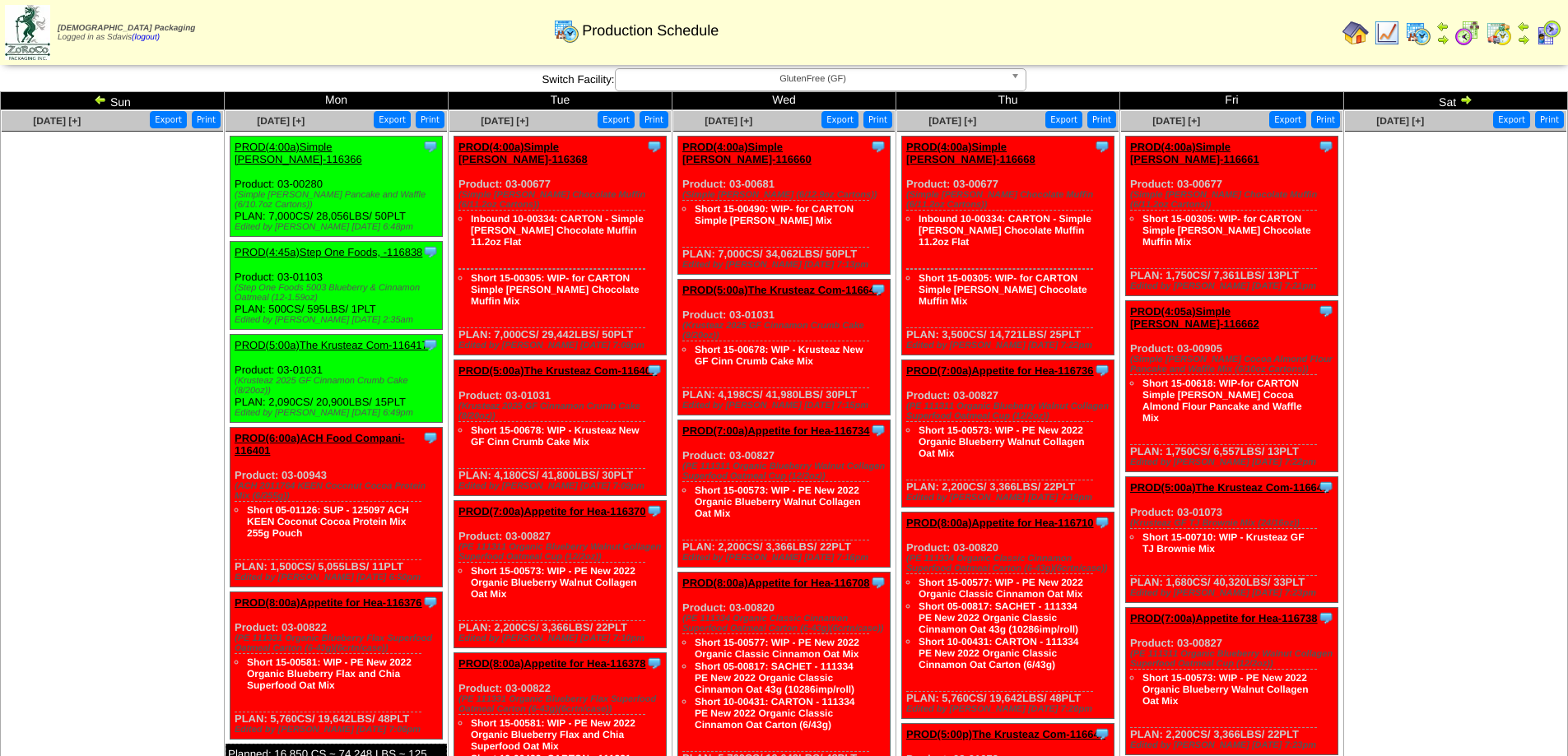
click at [581, 148] on link "PROD(4:00a)Simple [PERSON_NAME]-116368" at bounding box center [523, 152] width 129 height 25
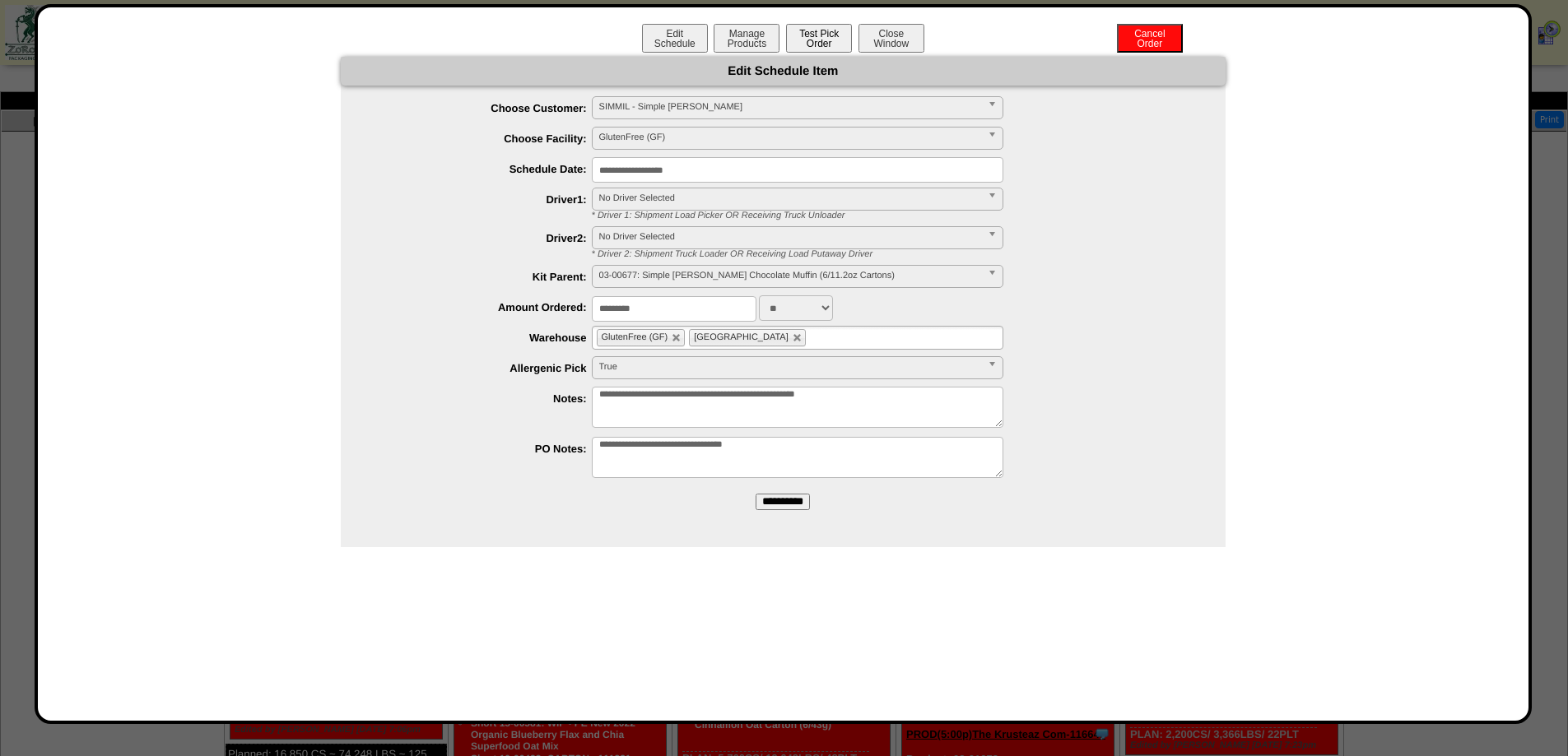
click at [818, 36] on button "Test Pick Order" at bounding box center [819, 38] width 66 height 28
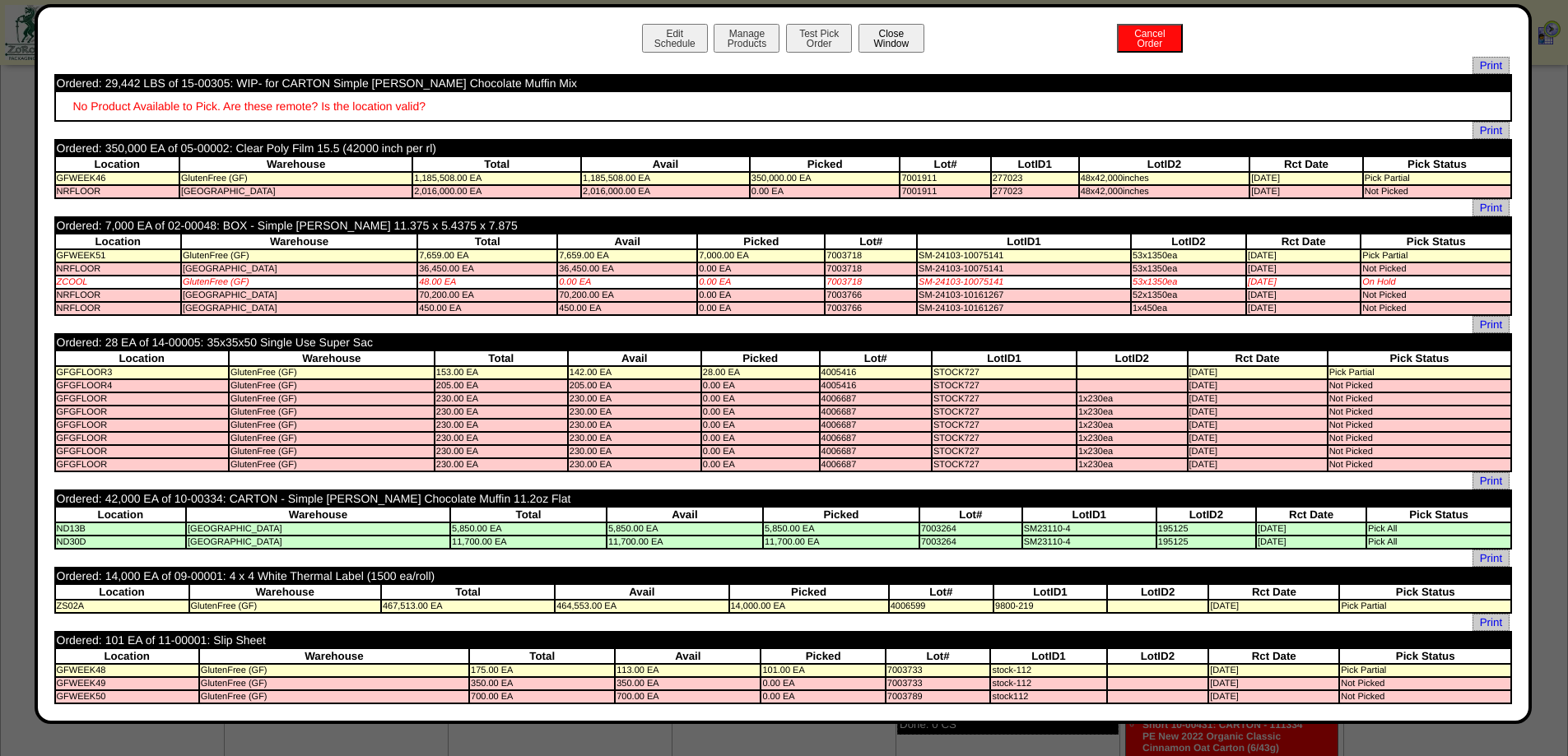
click at [875, 36] on button "Close Window" at bounding box center [891, 38] width 66 height 28
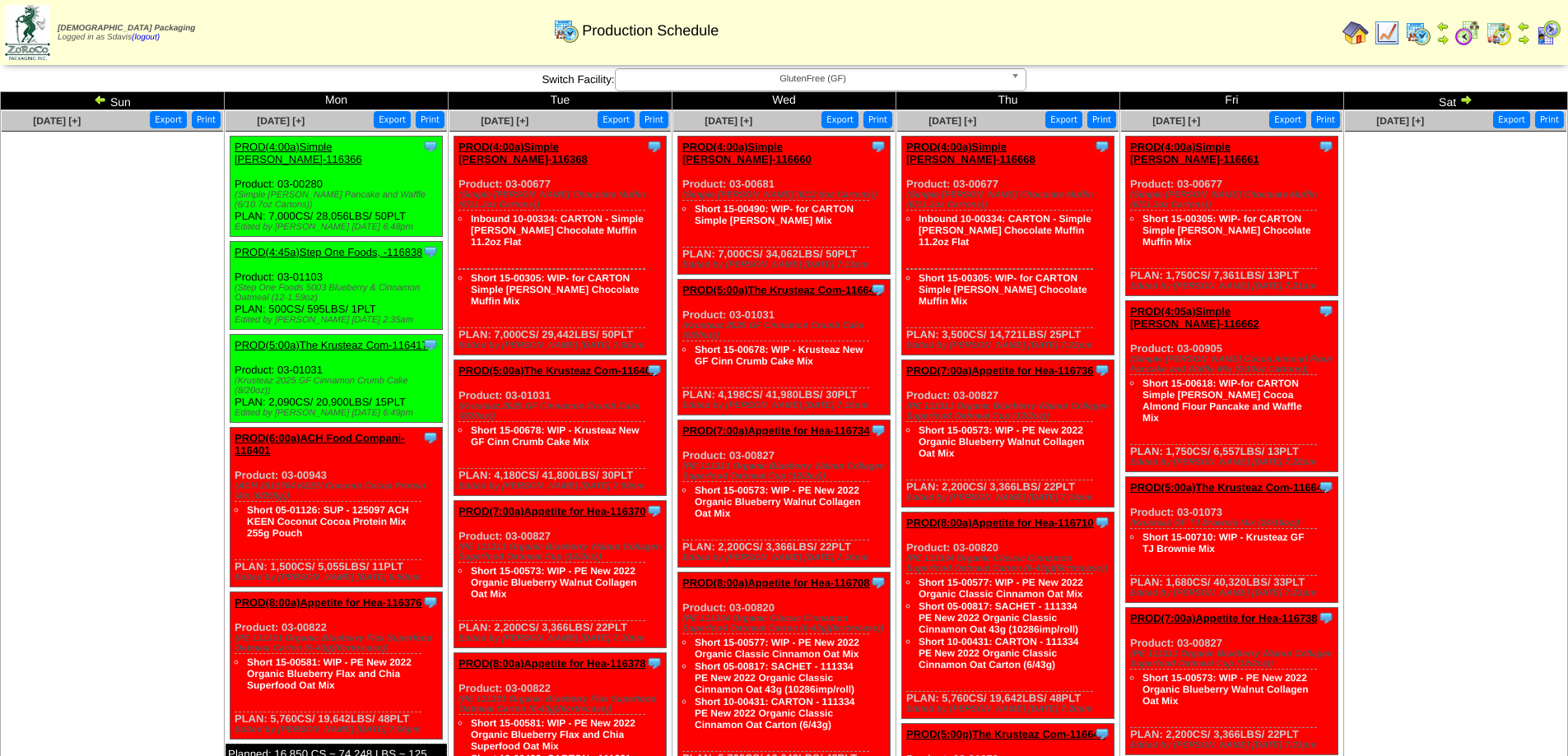
click at [580, 365] on link "PROD(5:00a)The Krusteaz Com-116400" at bounding box center [558, 370] width 198 height 12
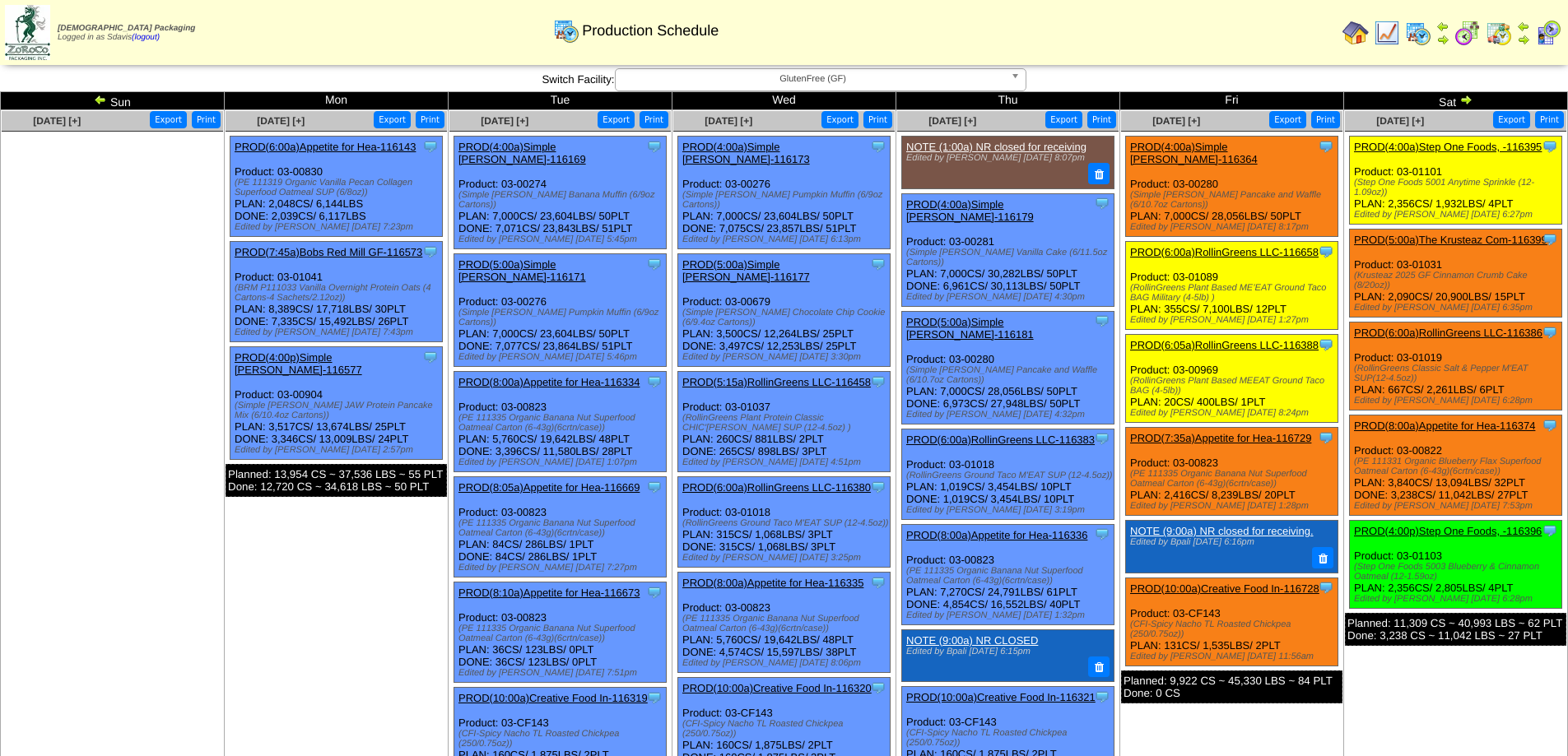
click at [1463, 99] on img at bounding box center [1465, 99] width 13 height 13
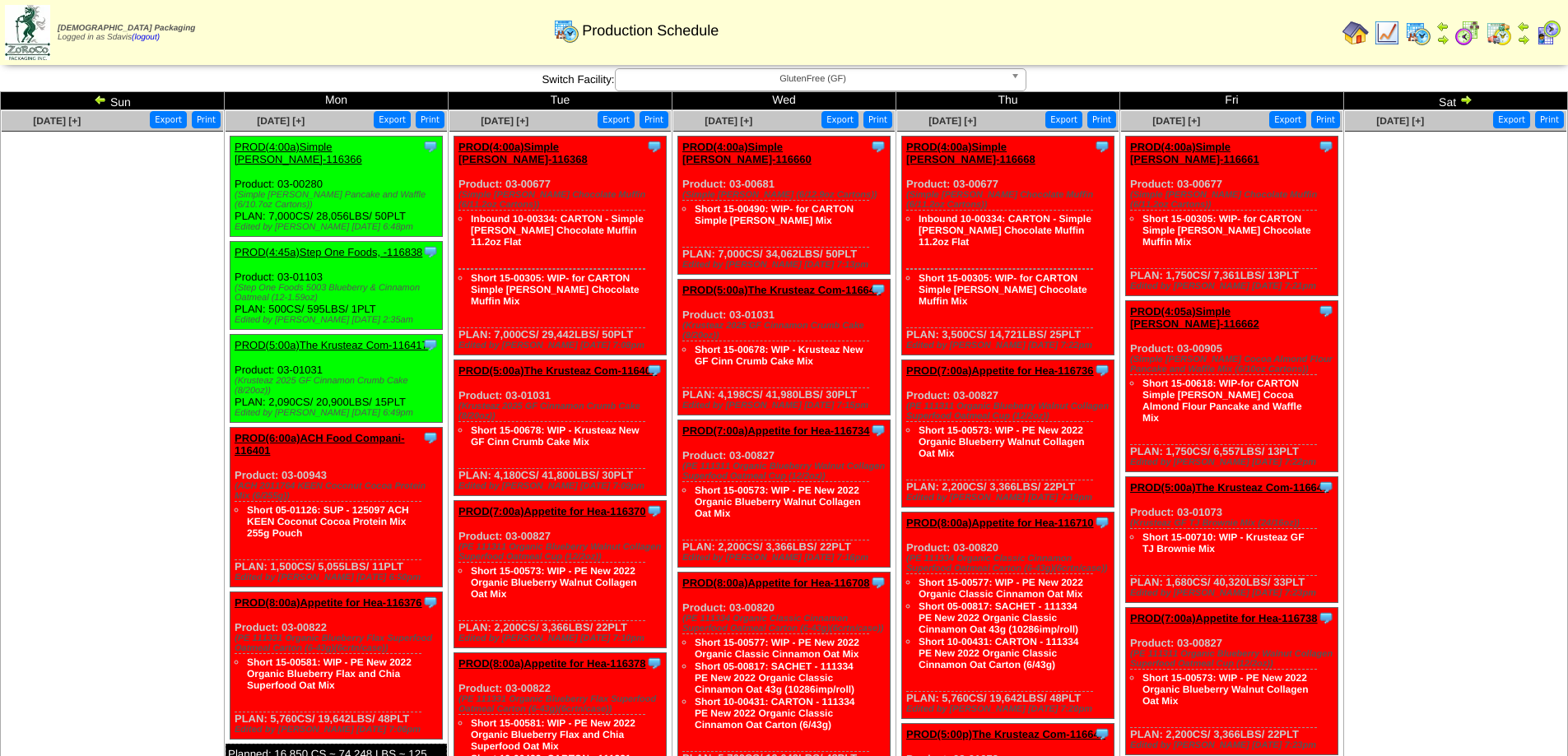
click at [102, 96] on img at bounding box center [100, 99] width 13 height 13
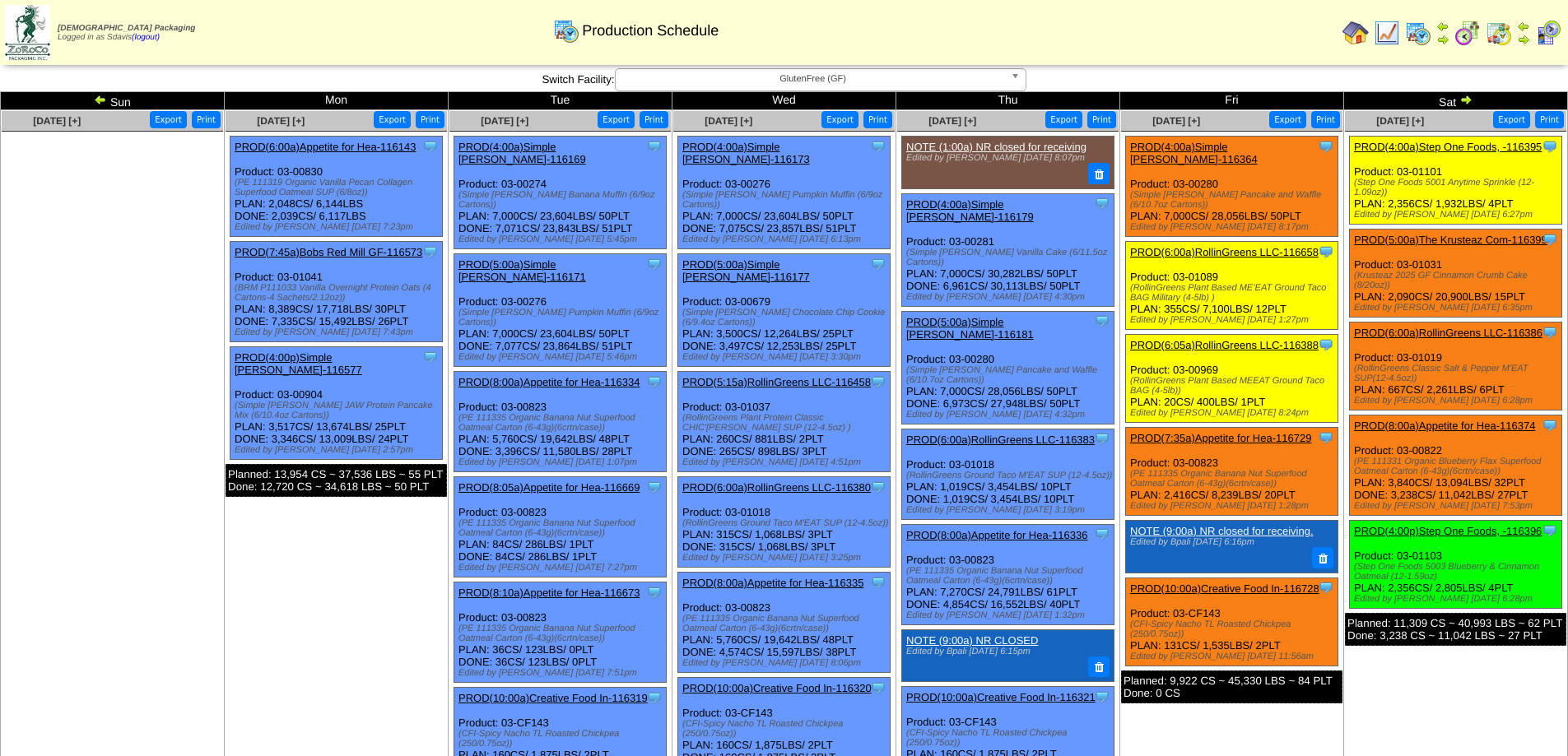
click at [1463, 99] on img at bounding box center [1465, 99] width 13 height 13
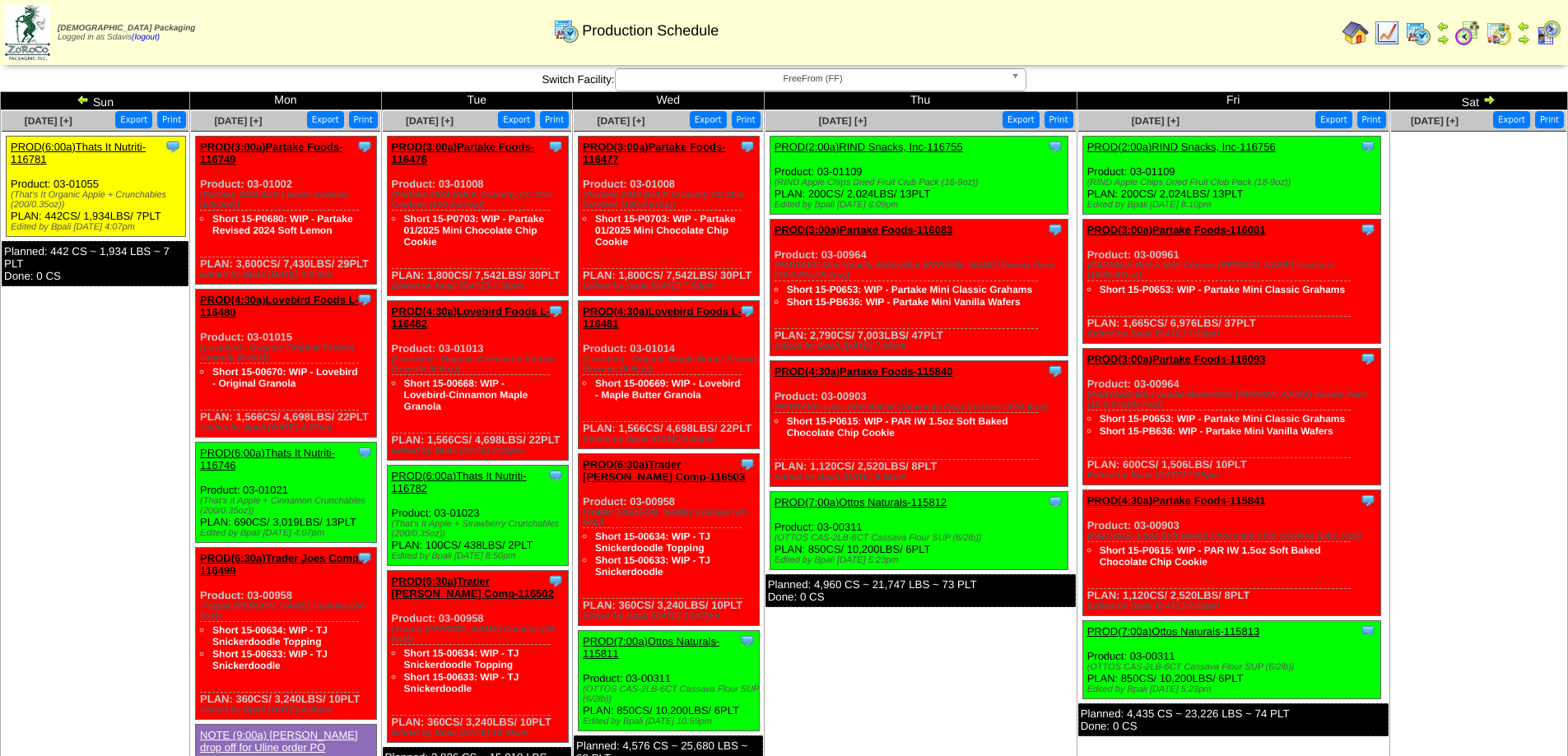
click at [712, 77] on span "FreeFrom (FF)" at bounding box center [813, 79] width 381 height 20
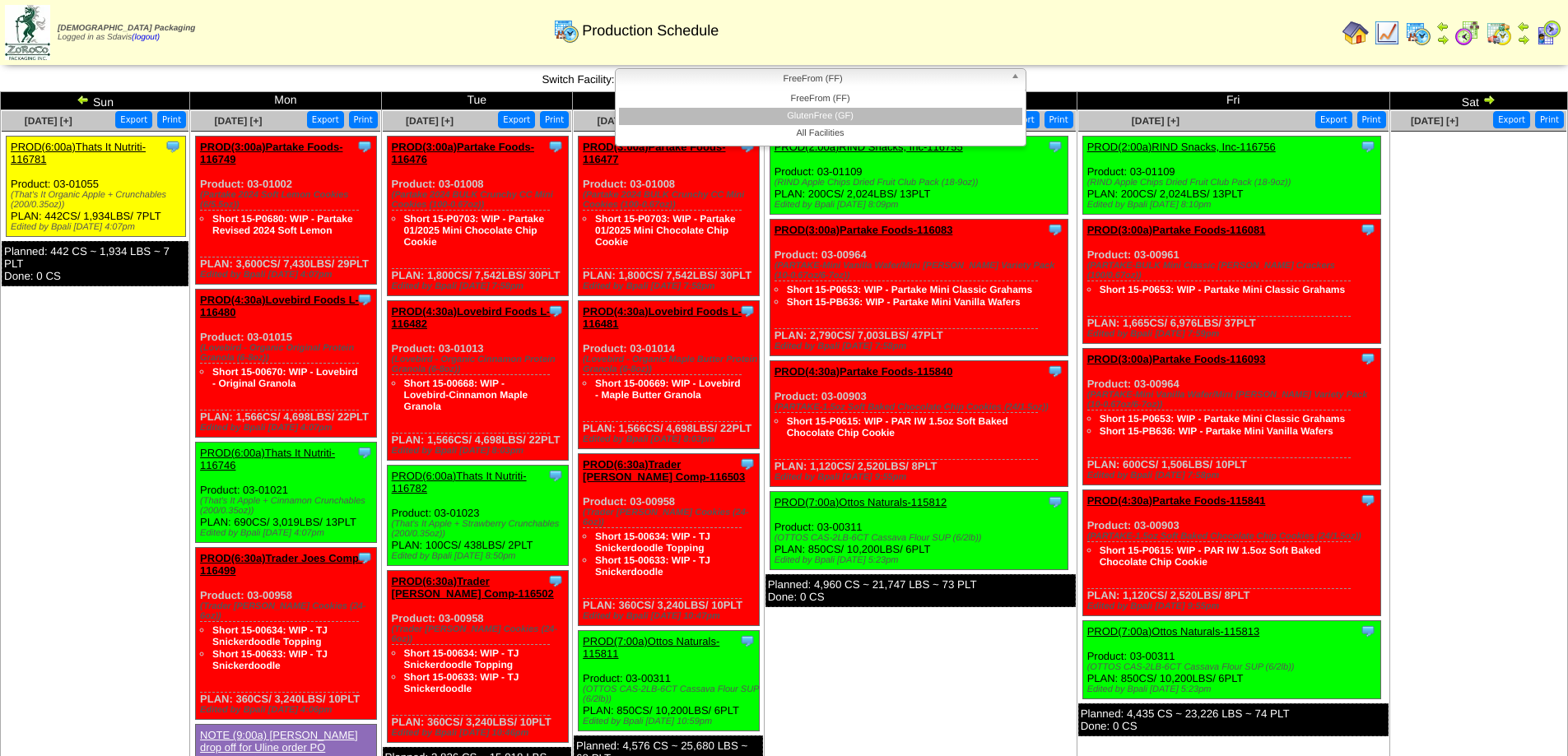
click at [808, 111] on li "GlutenFree (GF)" at bounding box center [821, 116] width 403 height 17
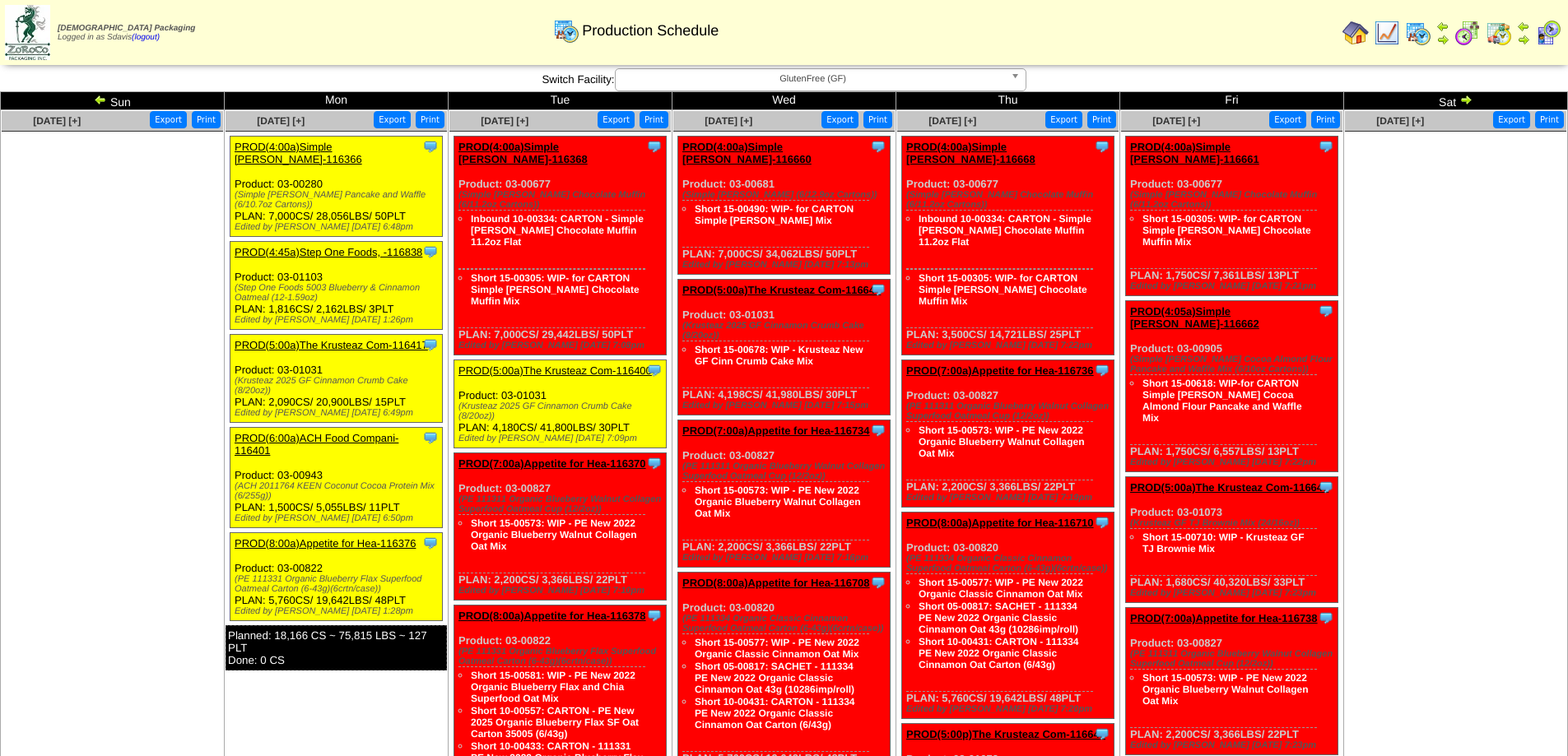
click at [597, 365] on link "PROD(5:00a)The Krusteaz Com-116400" at bounding box center [555, 370] width 193 height 12
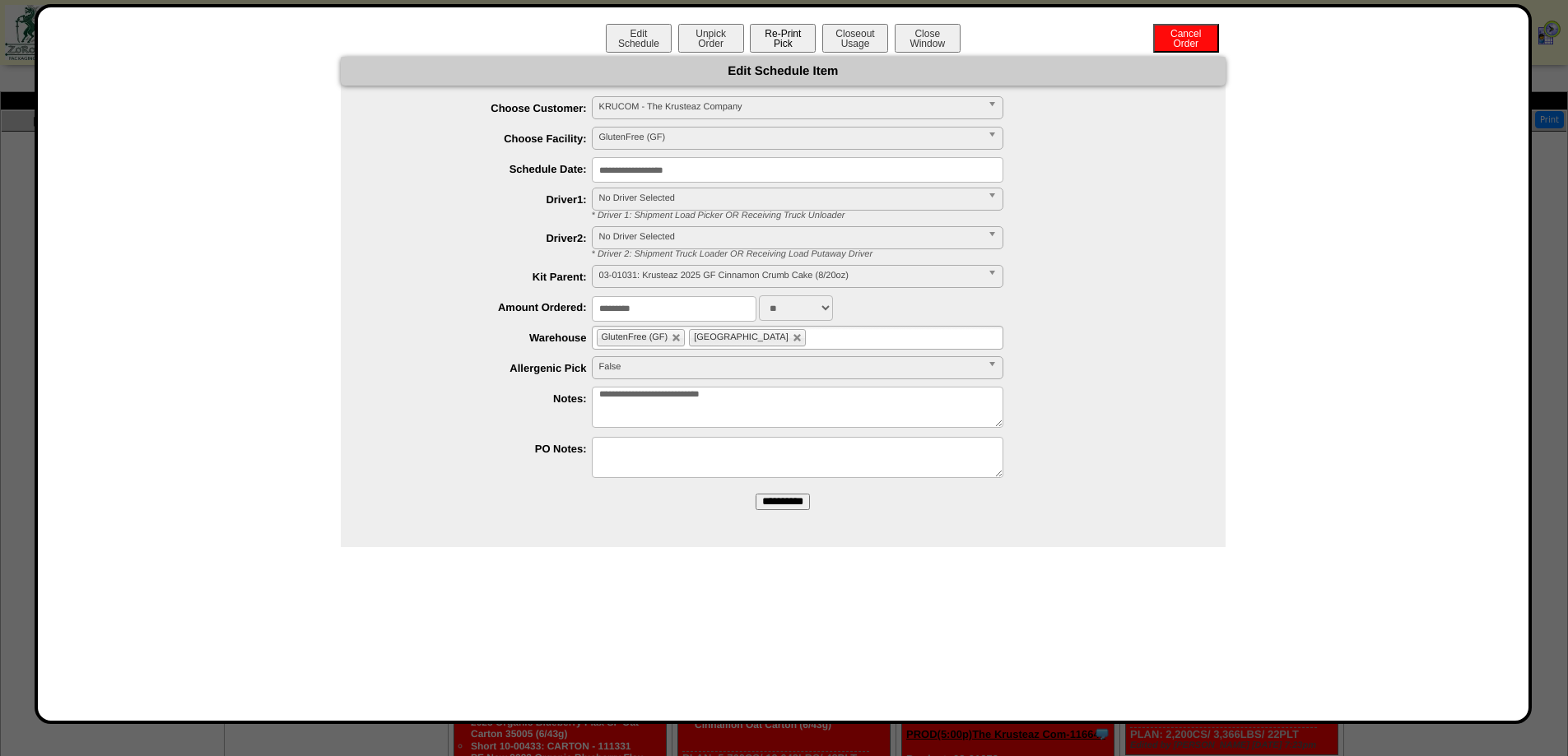
click at [766, 37] on button "Re-Print Pick" at bounding box center [783, 38] width 66 height 28
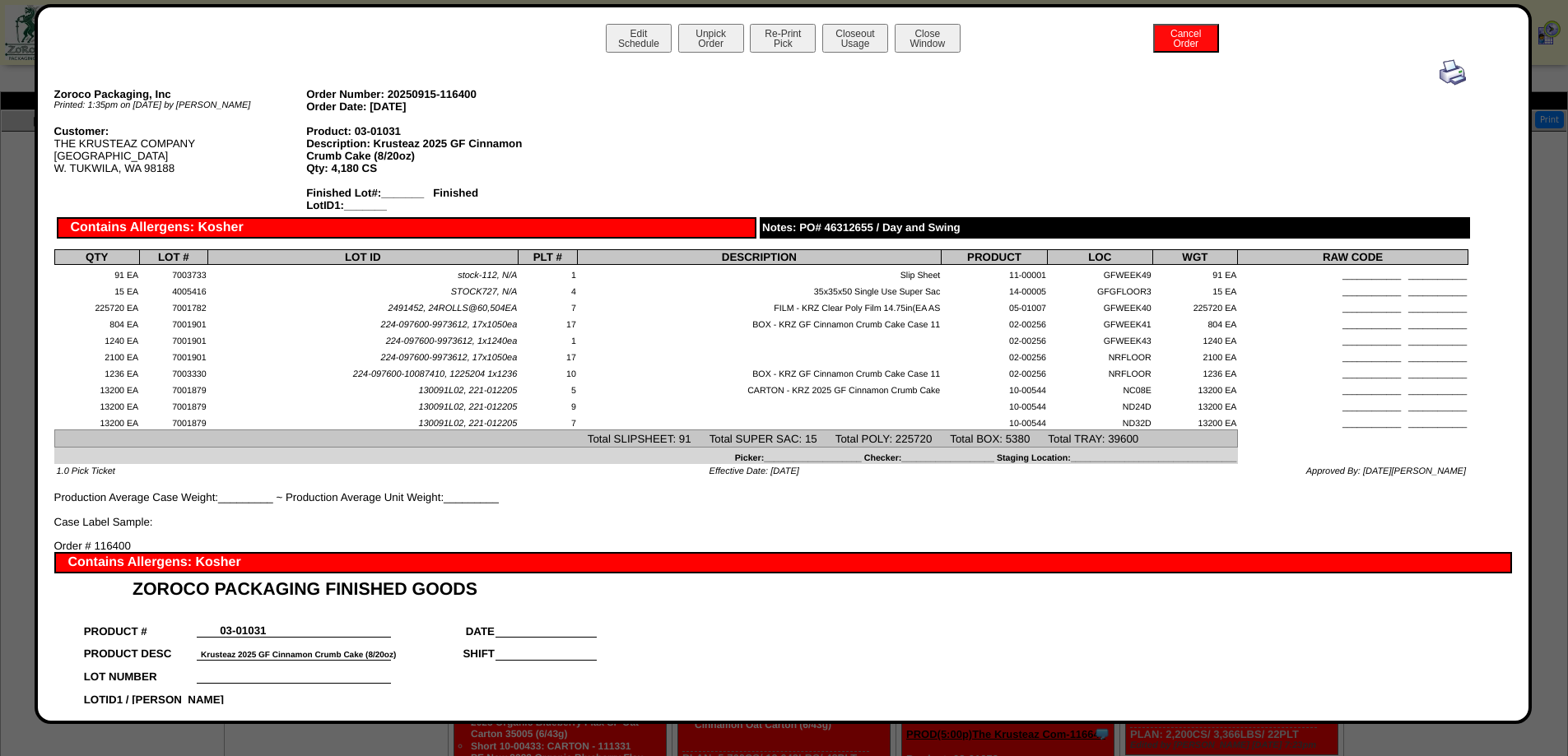
click at [1441, 76] on img at bounding box center [1452, 72] width 27 height 27
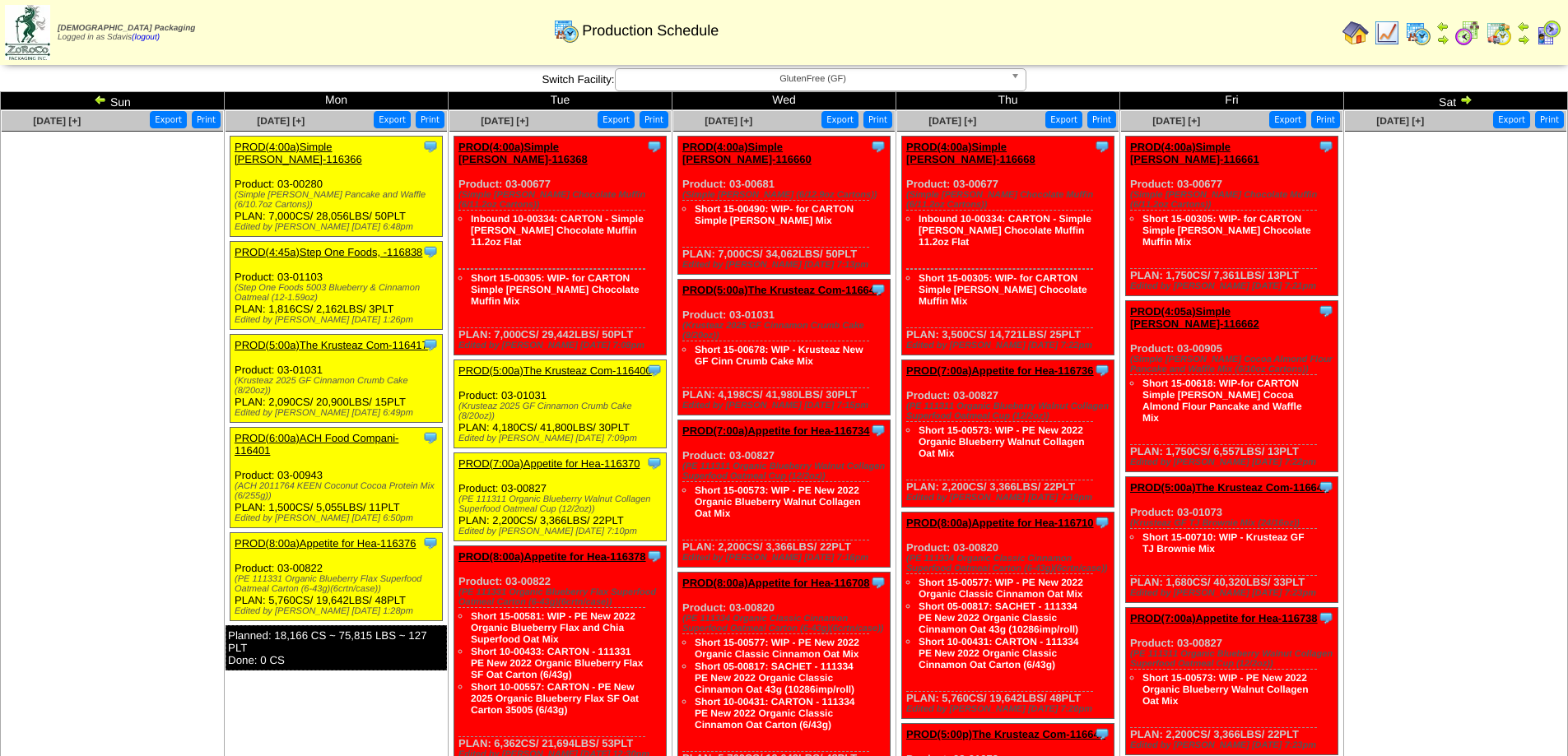
click at [581, 457] on link "PROD(7:00a)Appetite for Hea-116370" at bounding box center [548, 463] width 181 height 12
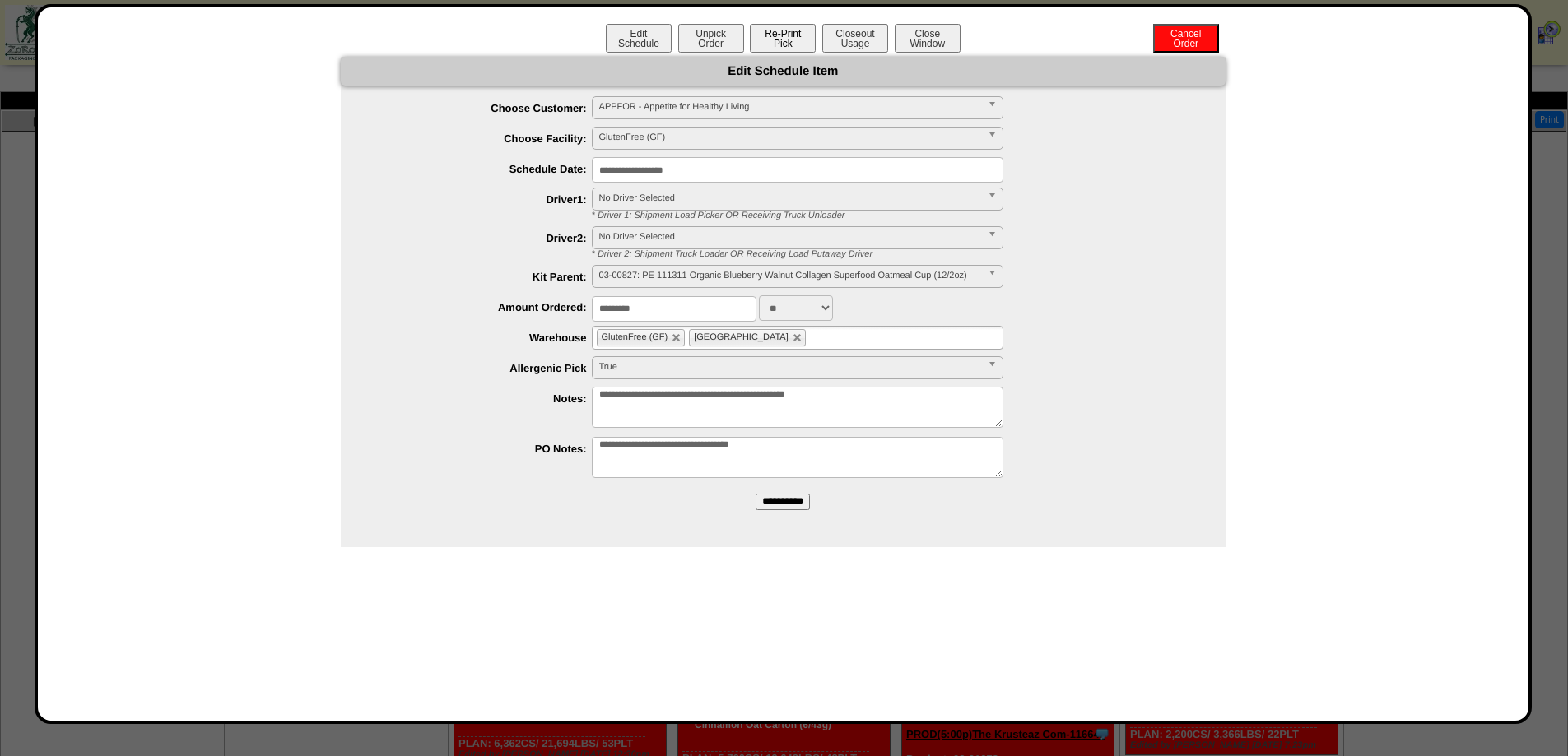
click at [772, 25] on button "Re-Print Pick" at bounding box center [783, 38] width 66 height 28
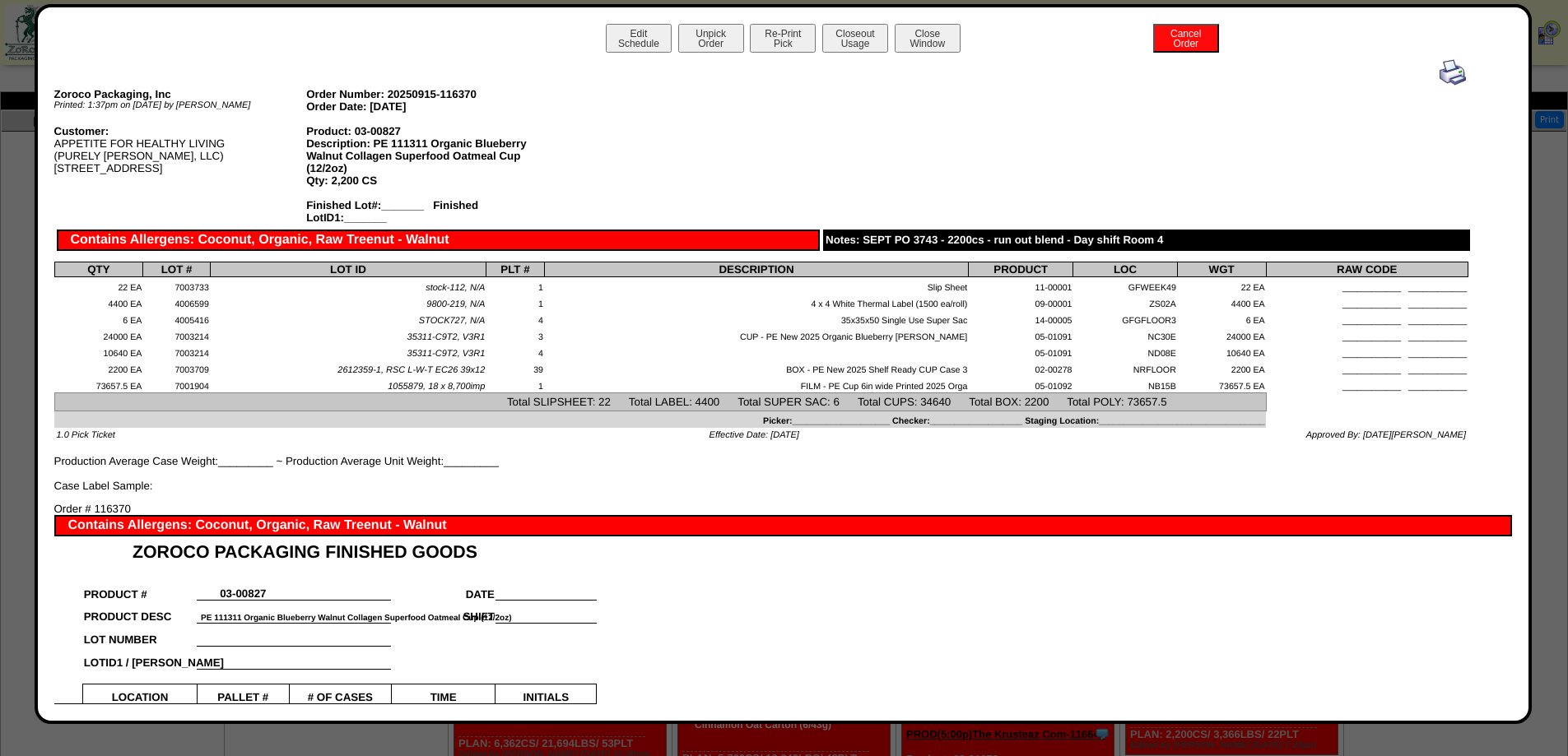
click at [1440, 74] on img at bounding box center [1452, 72] width 27 height 27
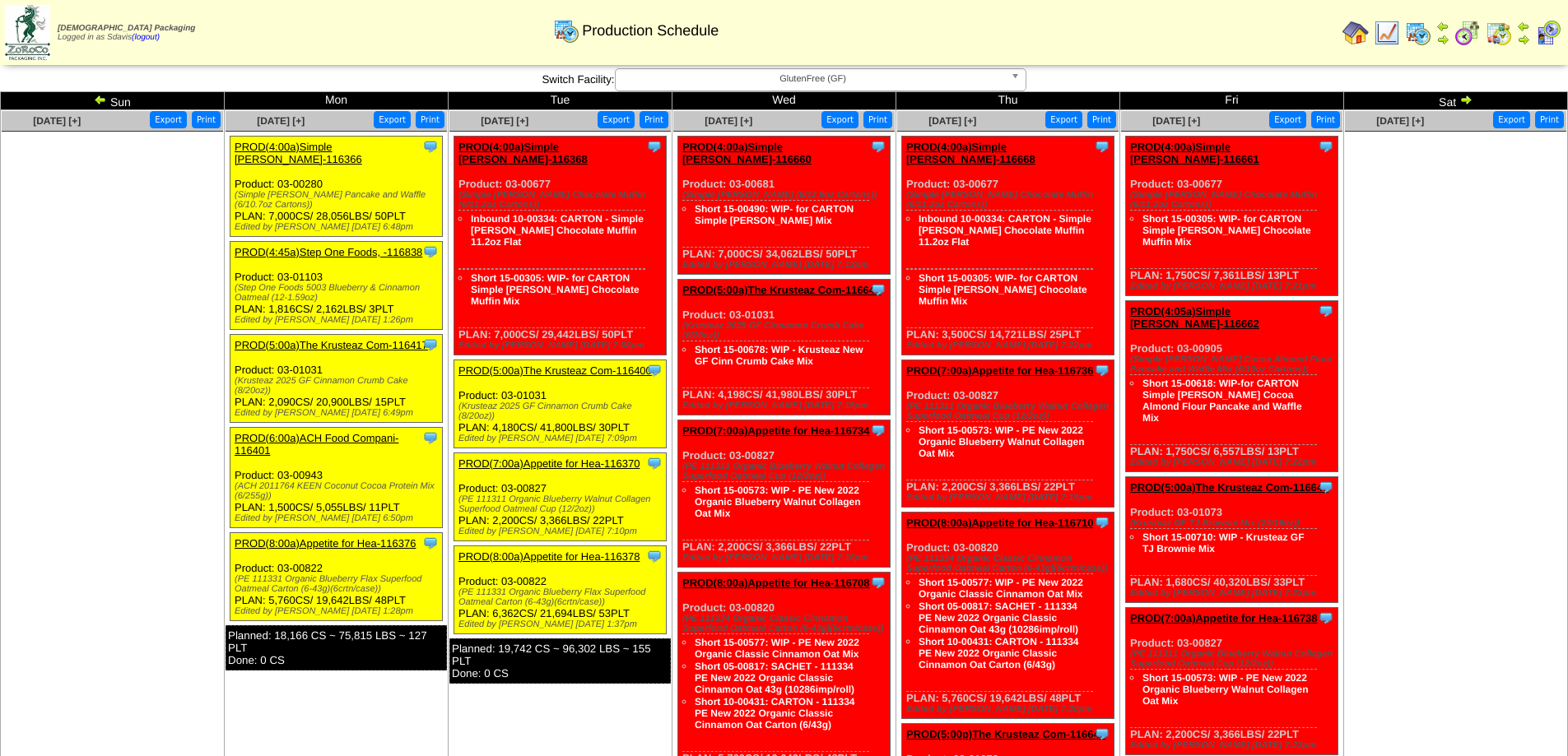
click at [550, 551] on link "PROD(8:00a)Appetite for Hea-116378" at bounding box center [548, 556] width 181 height 12
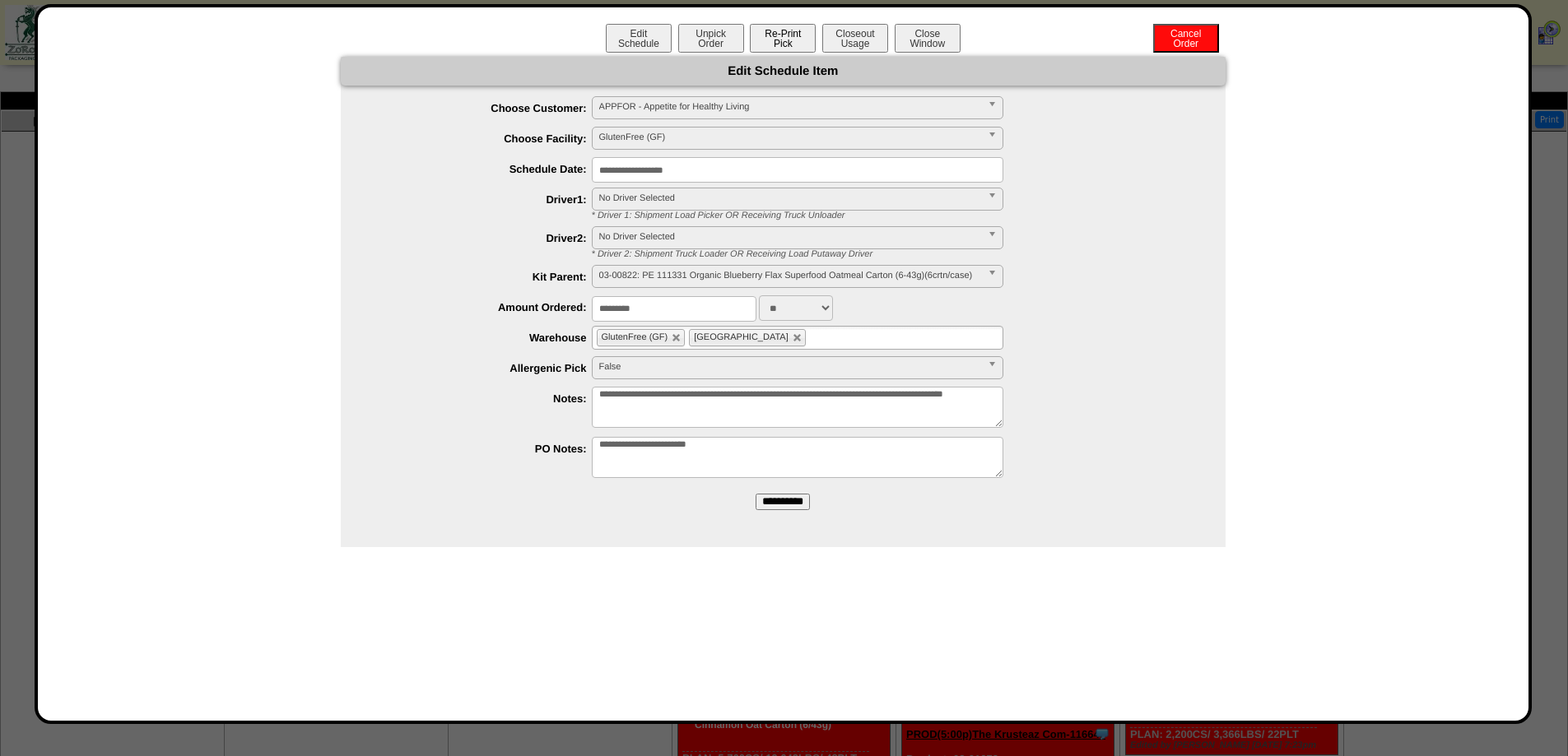
click at [784, 45] on button "Re-Print Pick" at bounding box center [783, 38] width 66 height 28
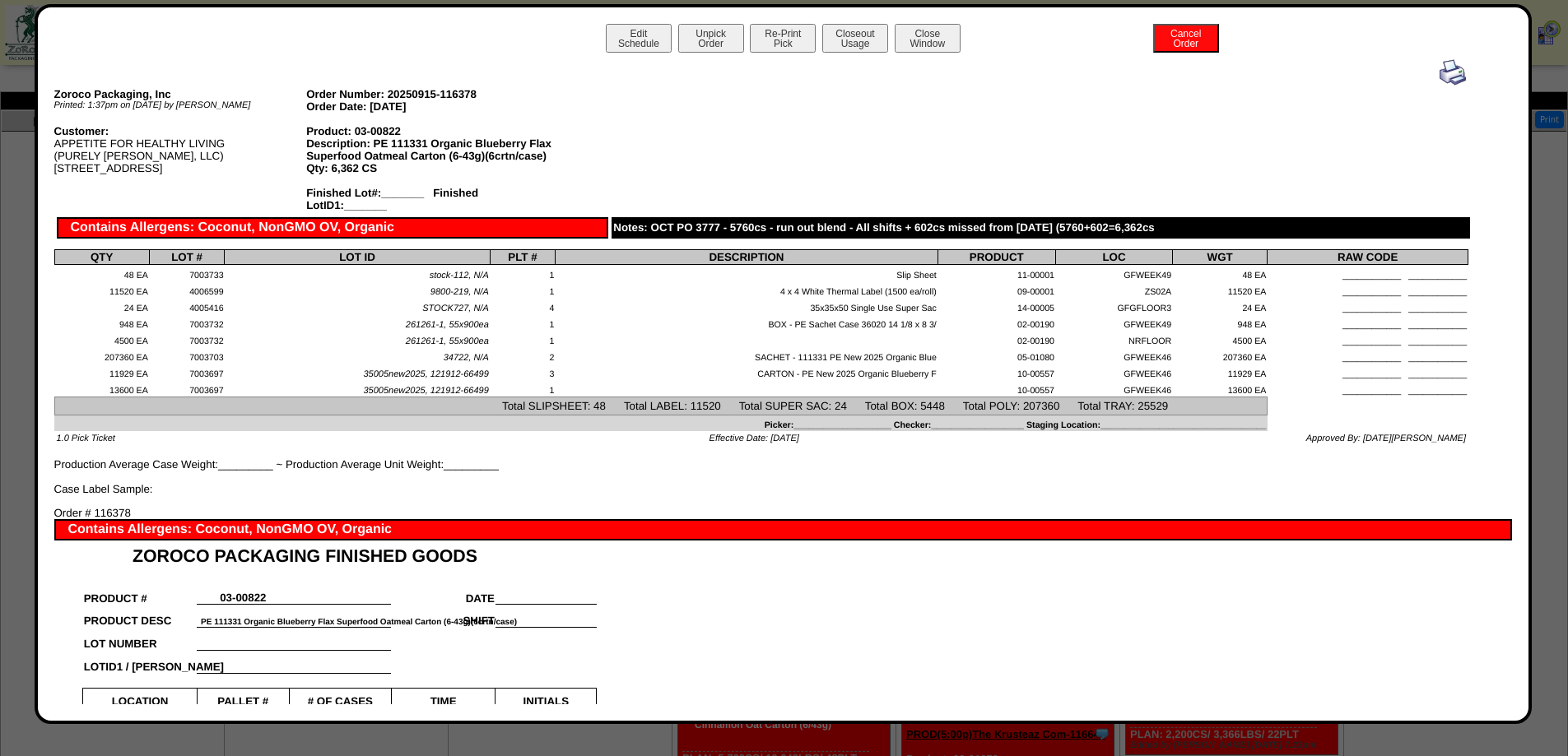
click at [1440, 65] on img at bounding box center [1452, 72] width 27 height 27
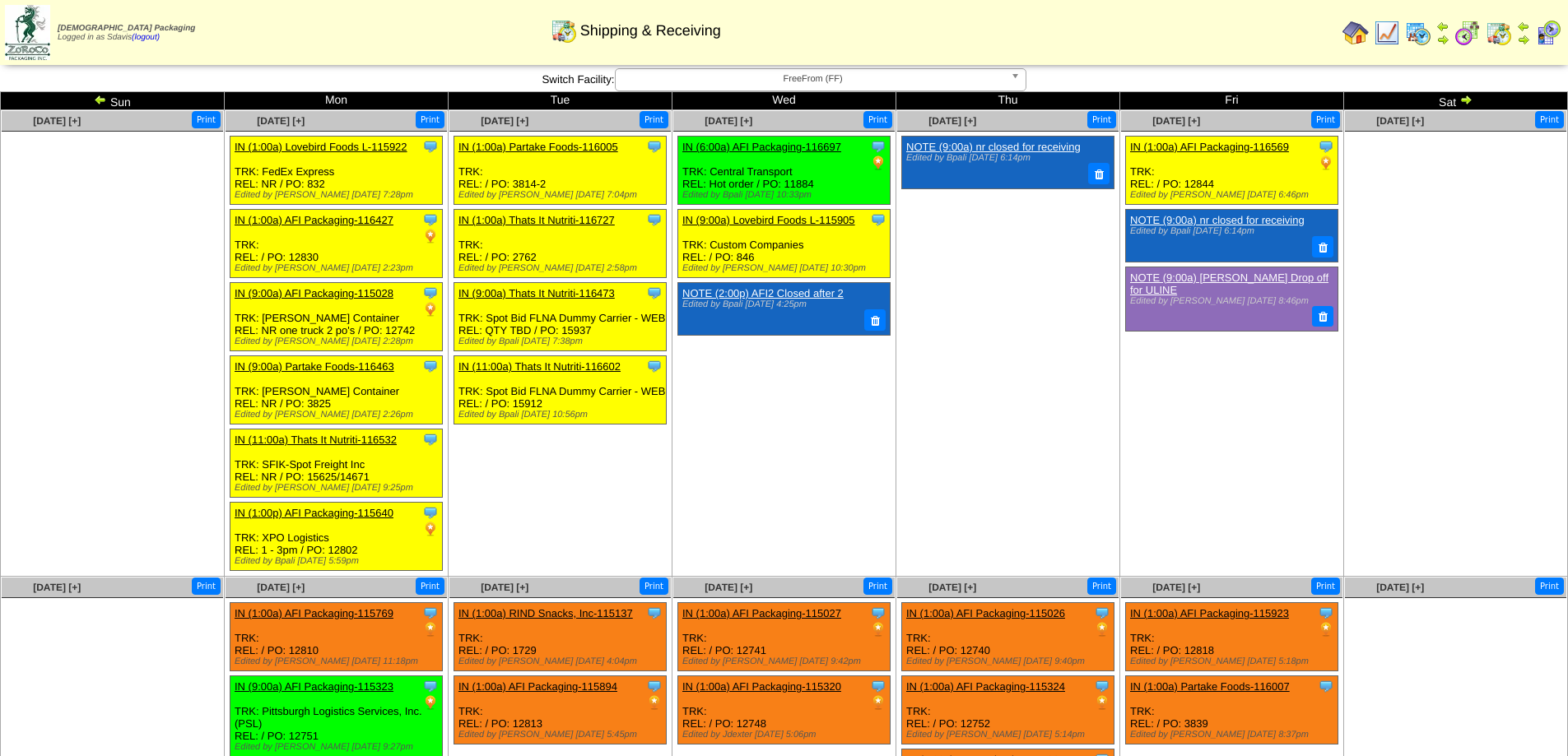
click at [727, 77] on span "FreeFrom (FF)" at bounding box center [813, 79] width 381 height 20
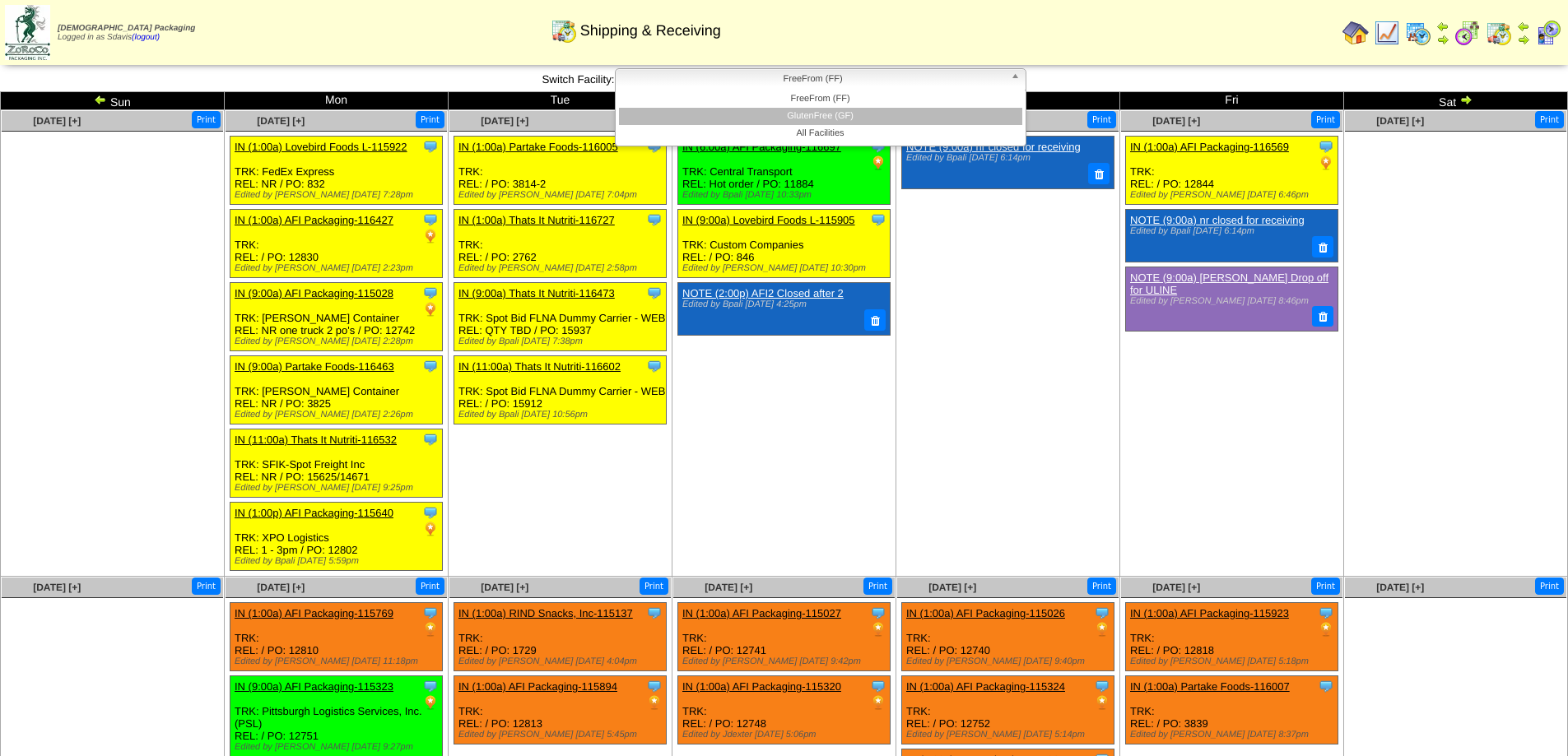
click at [734, 116] on li "GlutenFree (GF)" at bounding box center [821, 116] width 403 height 17
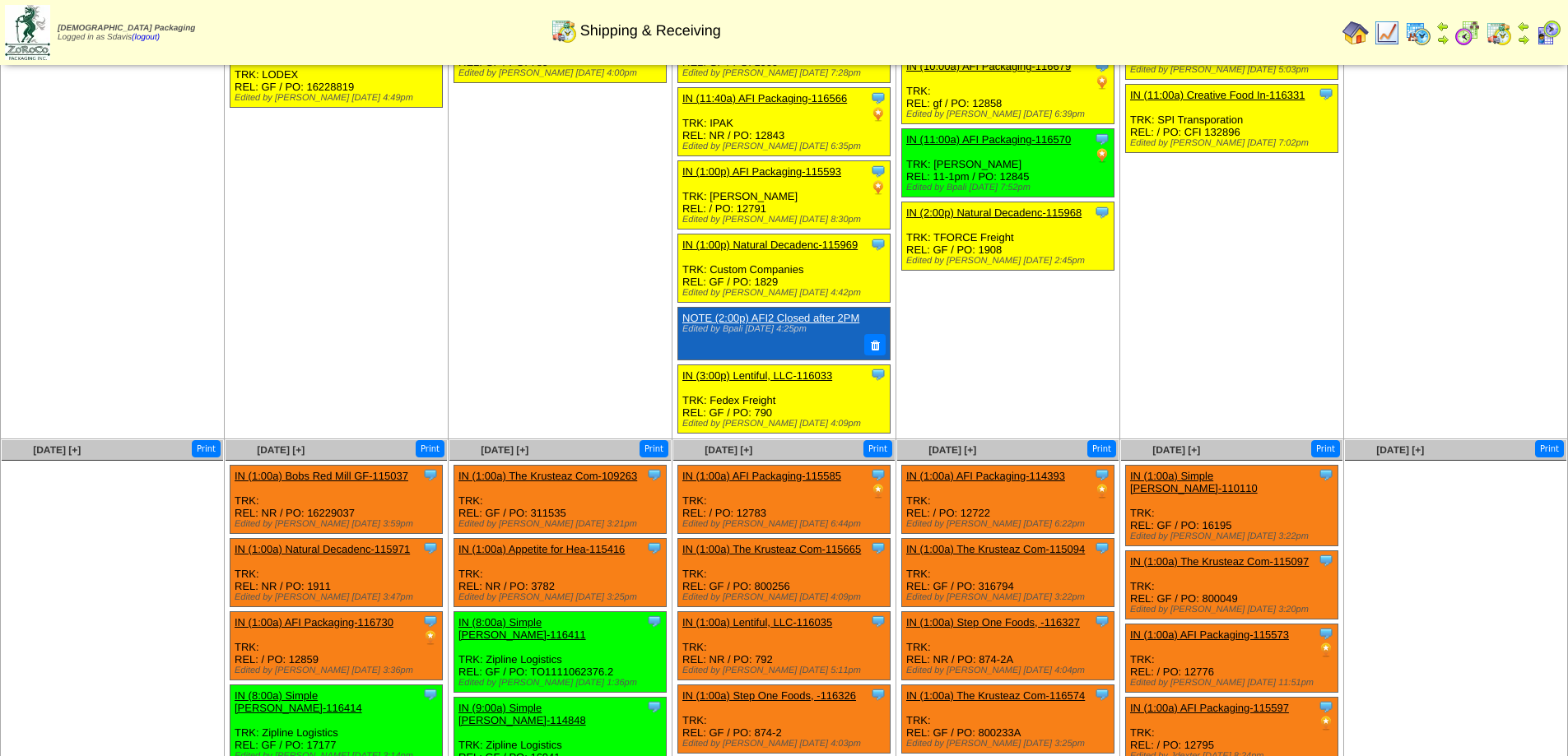
scroll to position [658, 0]
